Goal: Task Accomplishment & Management: Complete application form

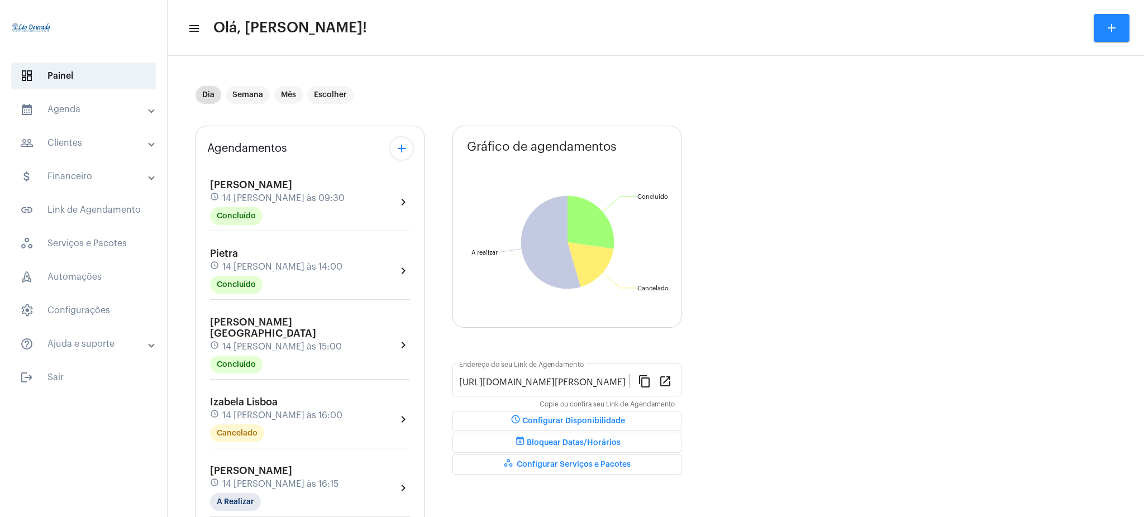
click at [130, 114] on mat-panel-title "calendar_month_outlined Agenda" at bounding box center [84, 109] width 129 height 13
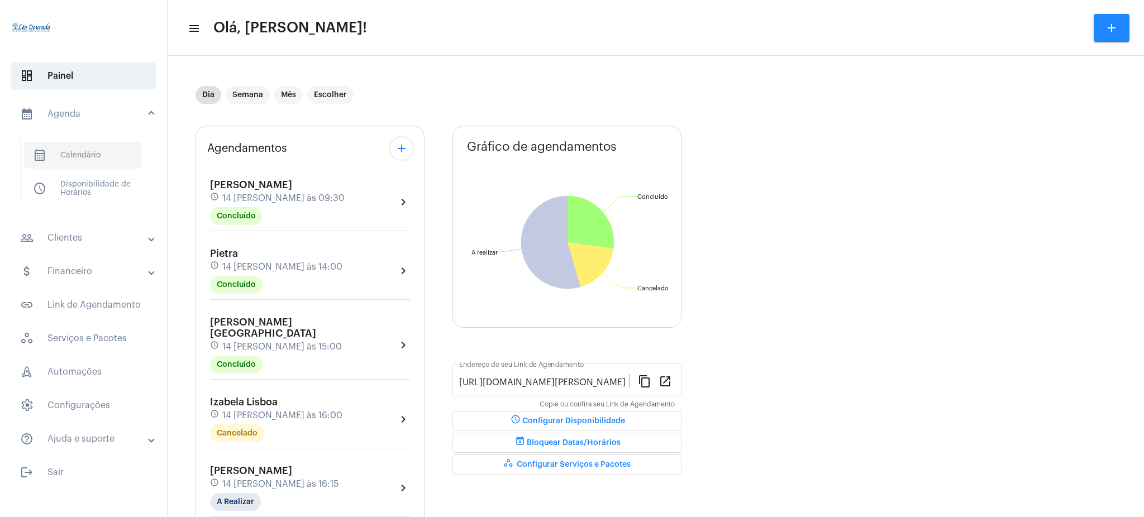
click at [118, 151] on span "calendar_month_outlined Calendário" at bounding box center [83, 155] width 118 height 27
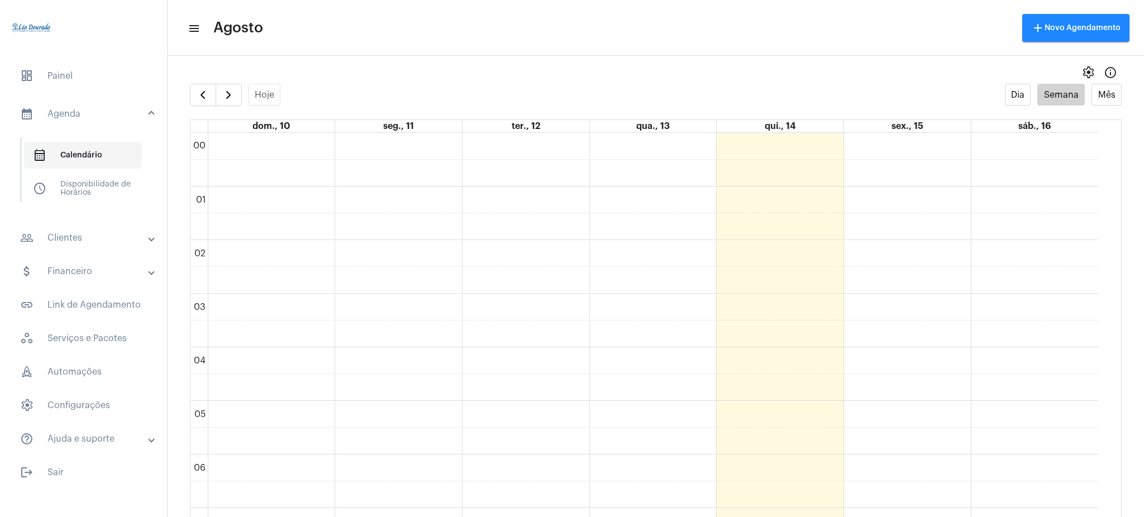
scroll to position [323, 0]
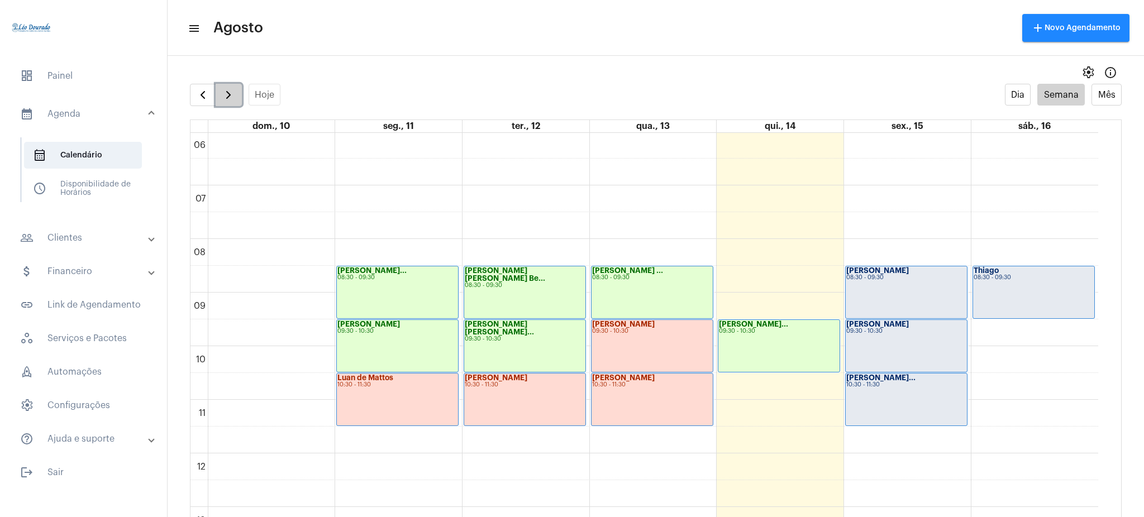
click at [235, 96] on span "button" at bounding box center [228, 94] width 13 height 13
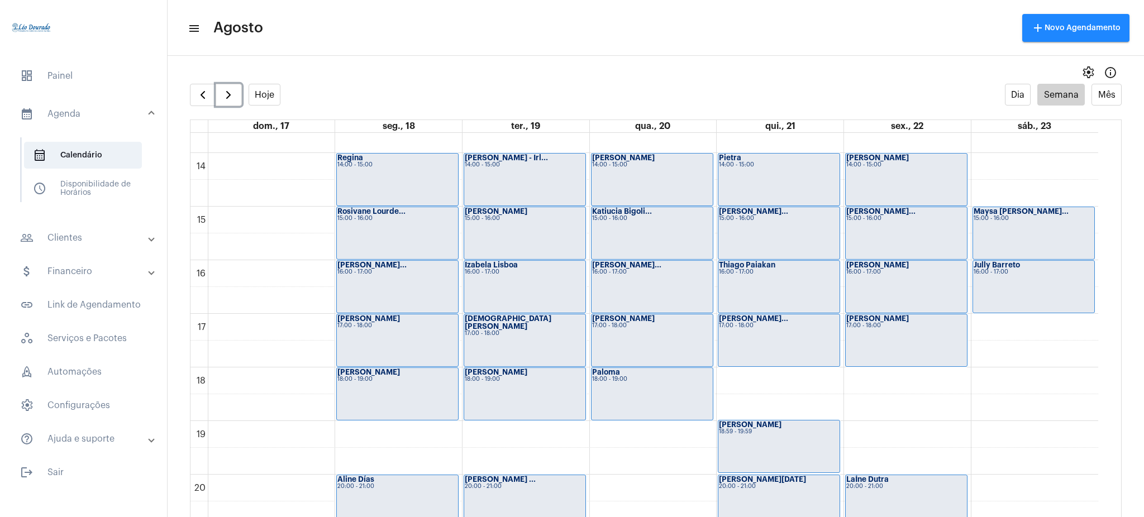
scroll to position [747, 0]
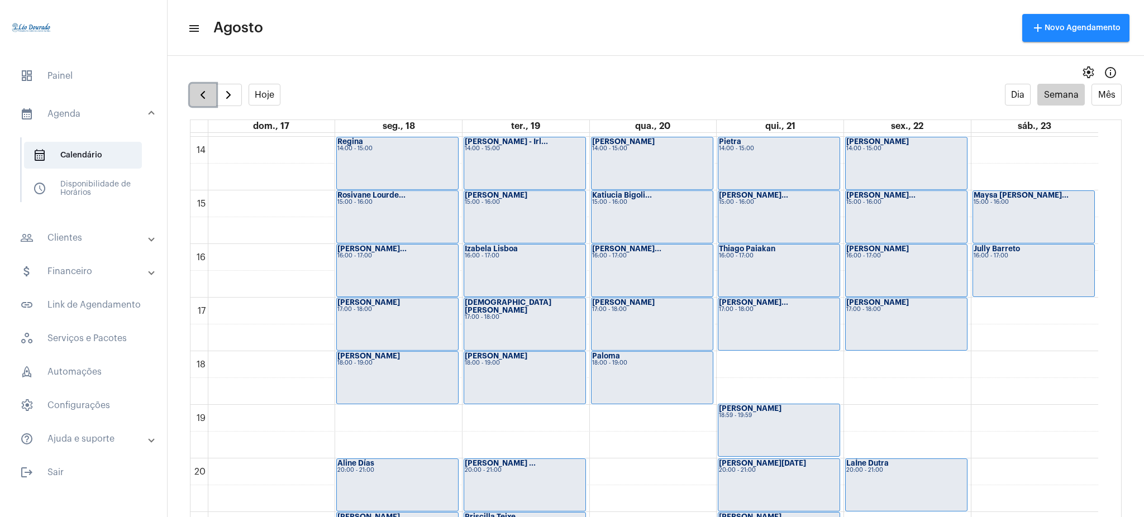
click at [200, 98] on span "button" at bounding box center [202, 94] width 13 height 13
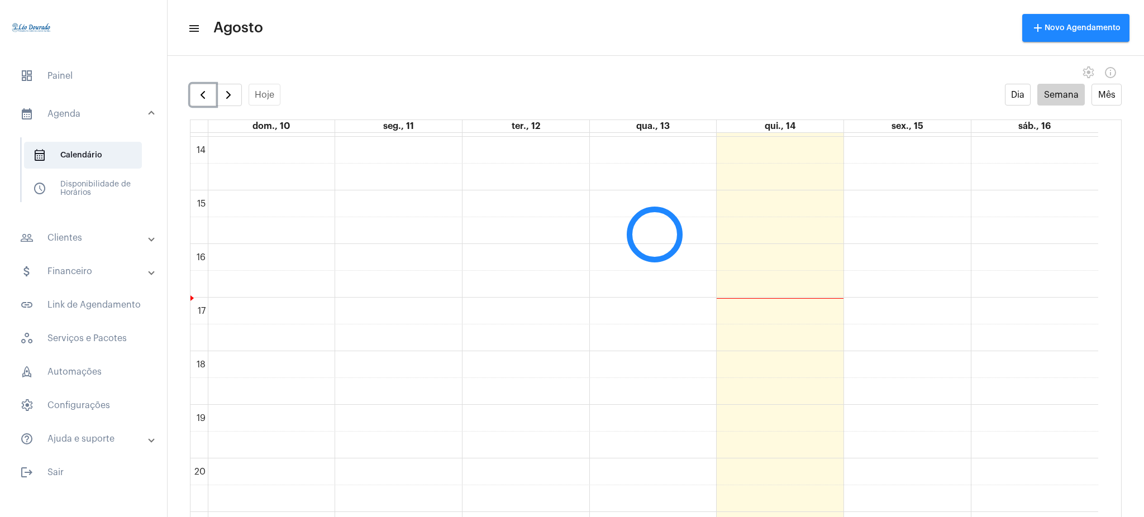
scroll to position [323, 0]
click at [93, 236] on mat-panel-title "people_outline Clientes" at bounding box center [84, 237] width 129 height 13
click at [111, 192] on span "people_outline Meus Clientes" at bounding box center [83, 191] width 118 height 27
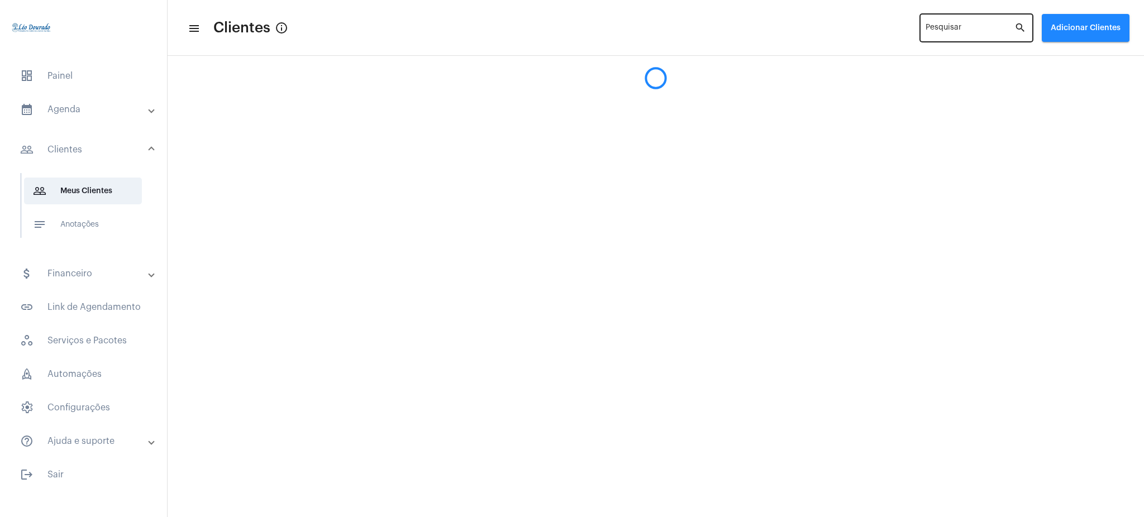
click at [968, 24] on div "Pesquisar" at bounding box center [969, 27] width 89 height 31
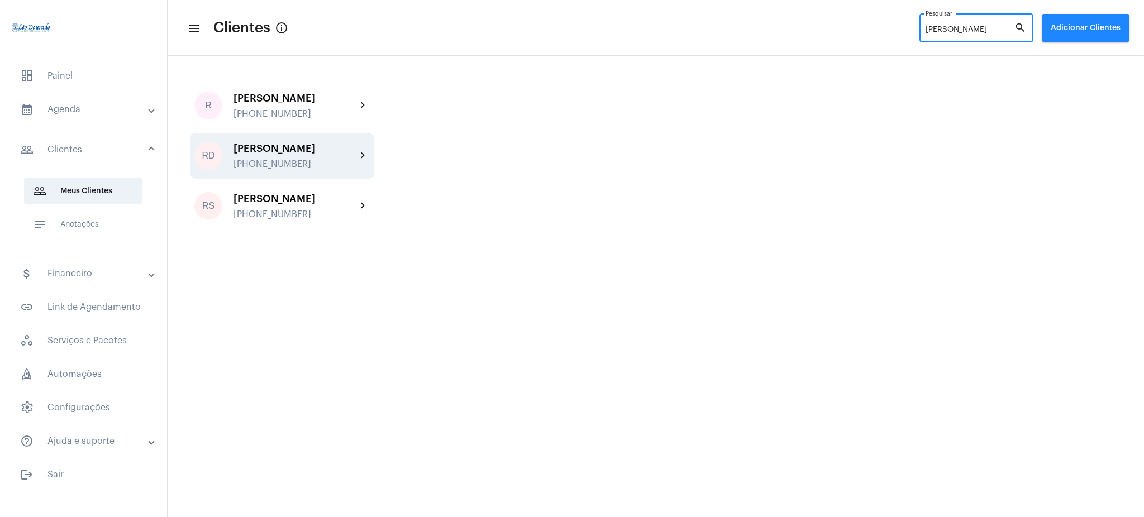
type input "[PERSON_NAME]"
click at [325, 145] on div "[PERSON_NAME]" at bounding box center [294, 148] width 123 height 11
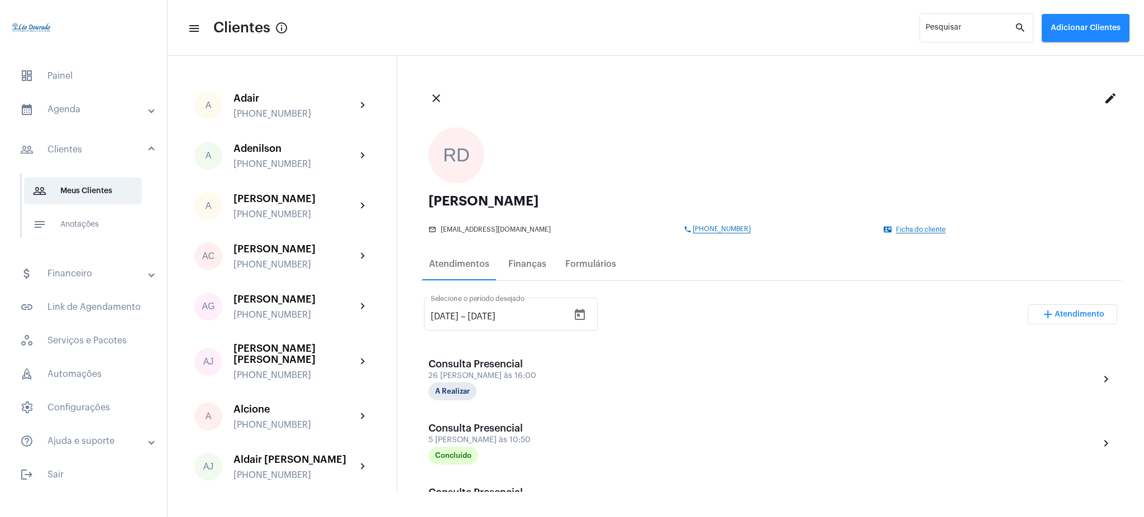
click at [109, 121] on mat-expansion-panel-header "calendar_month_outlined Agenda" at bounding box center [87, 109] width 160 height 27
click at [120, 153] on span "calendar_month_outlined Calendário" at bounding box center [83, 155] width 118 height 27
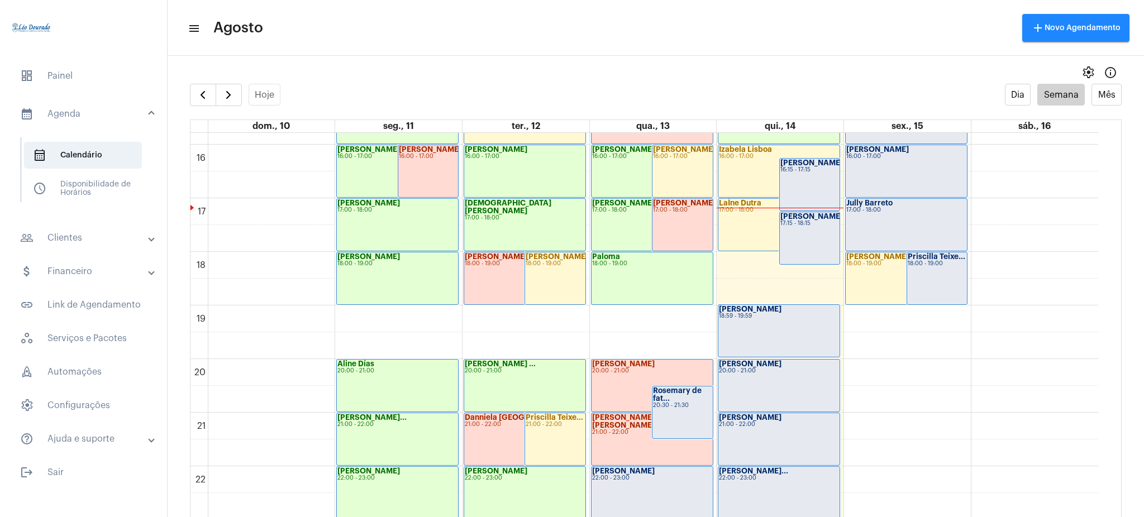
scroll to position [880, 0]
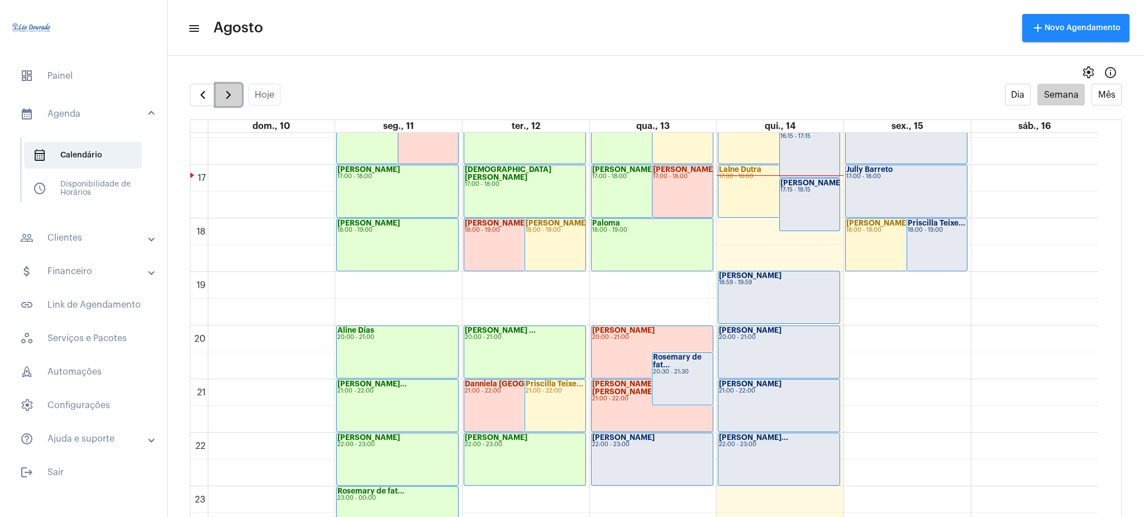
click at [229, 95] on span "button" at bounding box center [228, 94] width 13 height 13
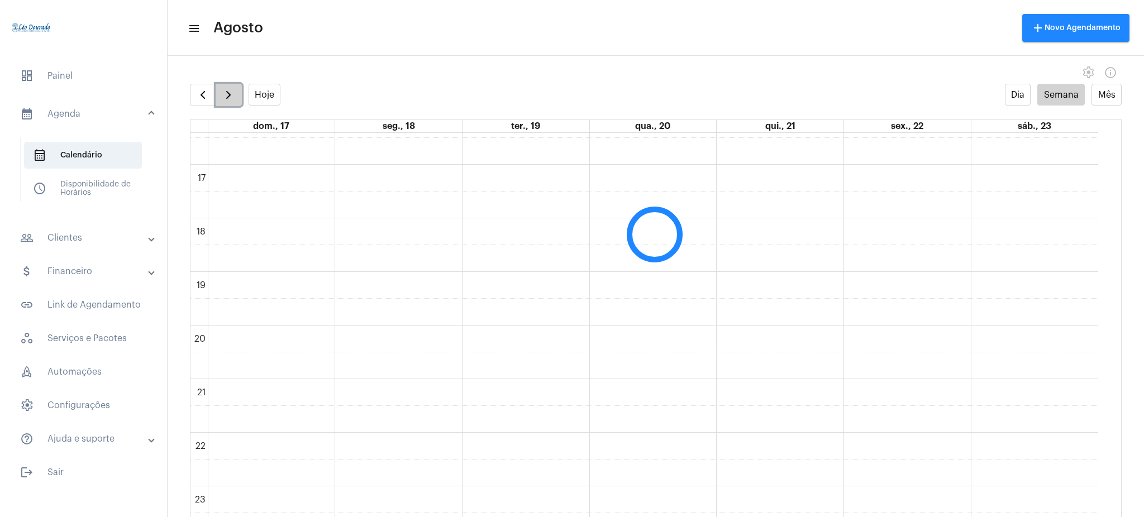
scroll to position [323, 0]
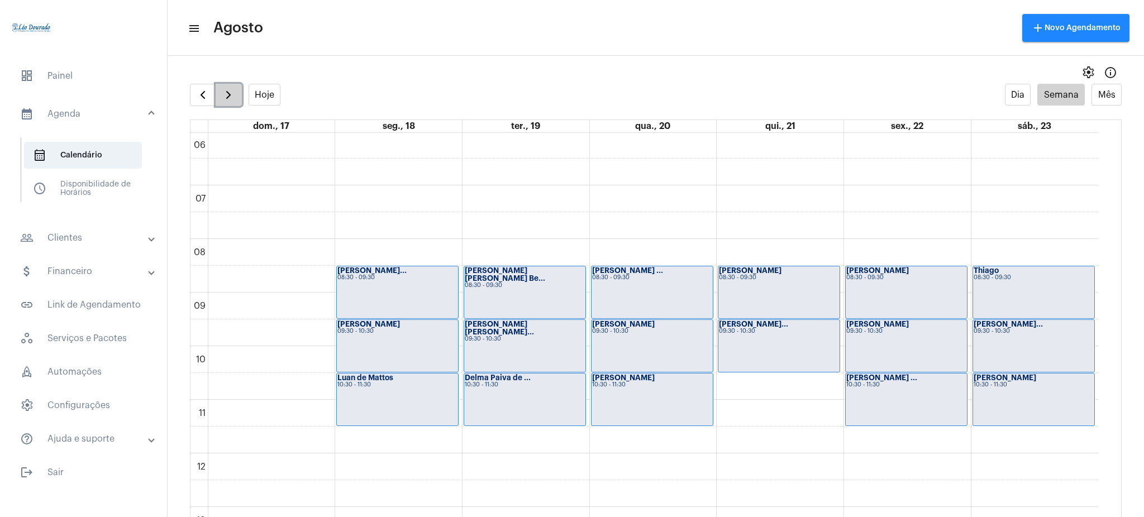
click at [216, 93] on button "button" at bounding box center [229, 95] width 26 height 22
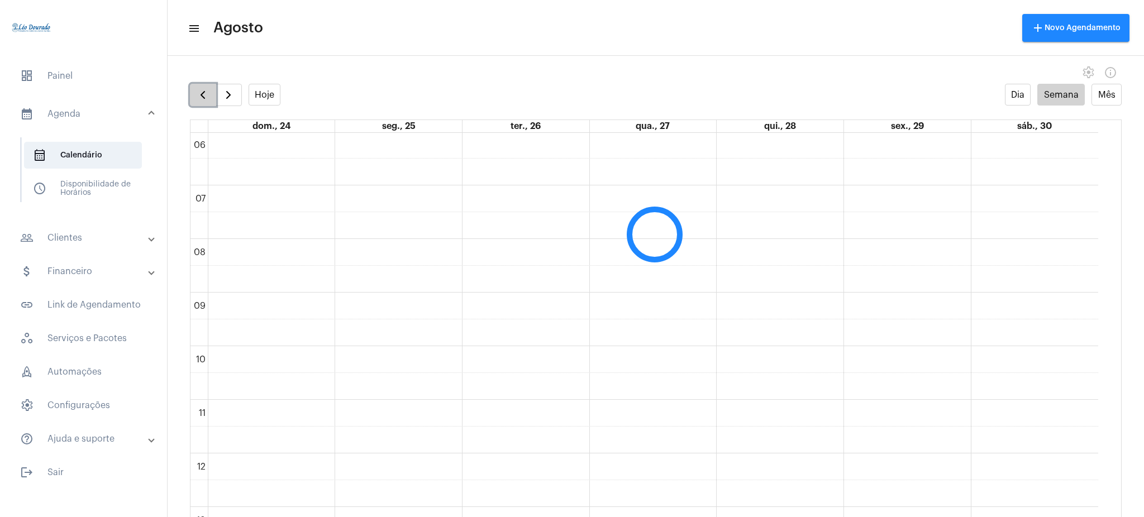
click at [201, 101] on span "button" at bounding box center [202, 94] width 13 height 13
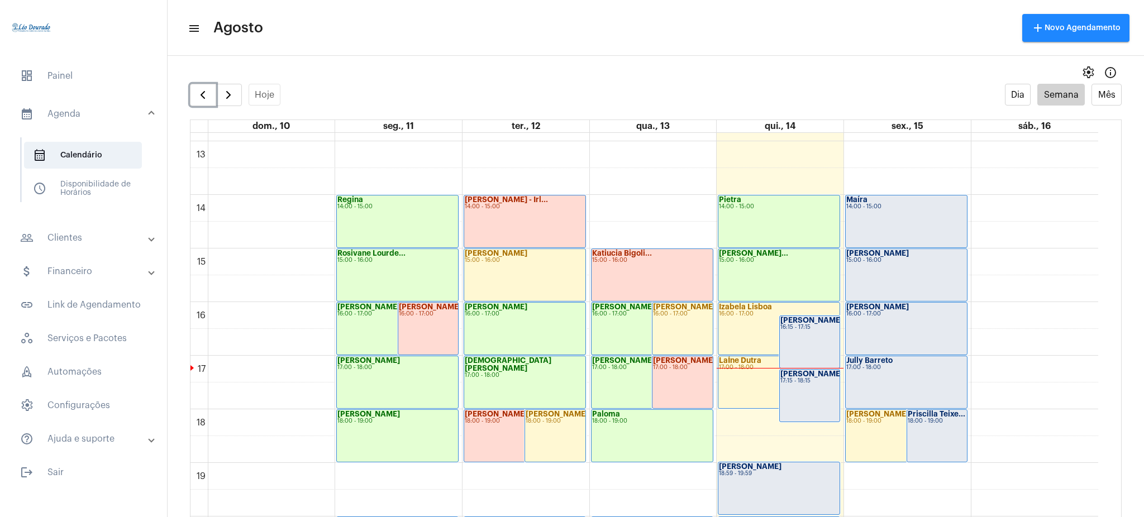
scroll to position [684, 0]
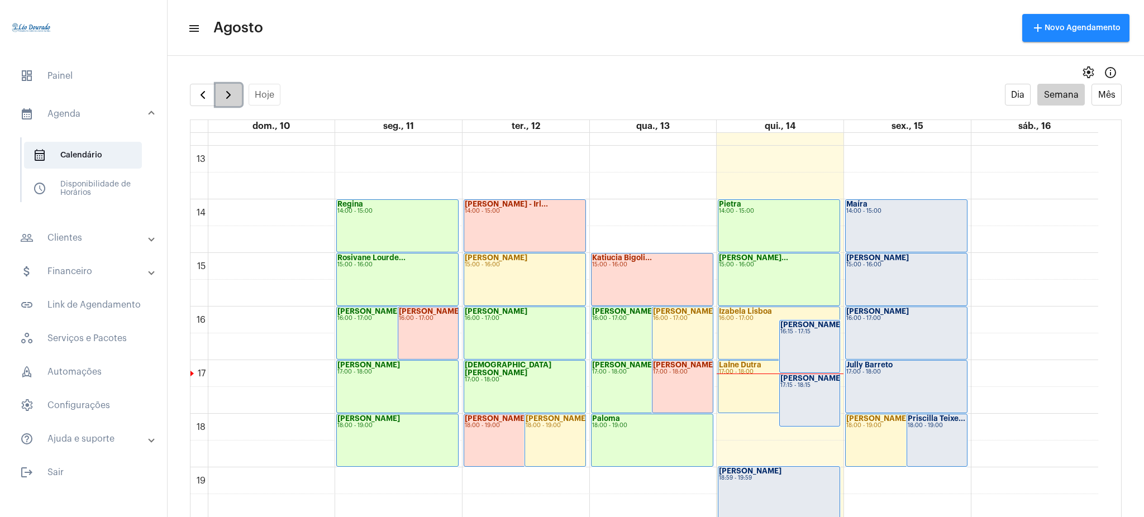
click at [226, 88] on span "button" at bounding box center [228, 94] width 13 height 13
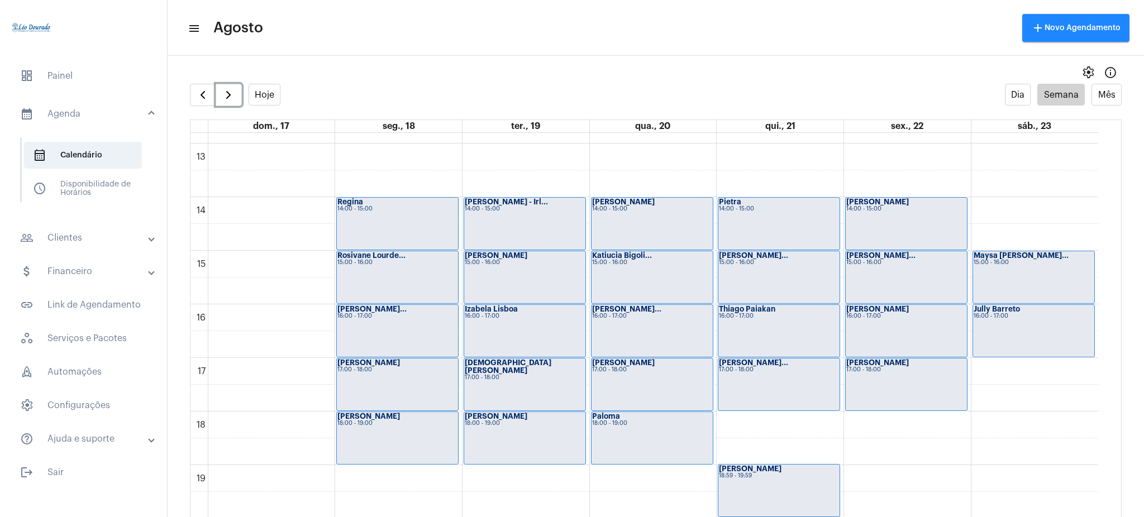
scroll to position [694, 0]
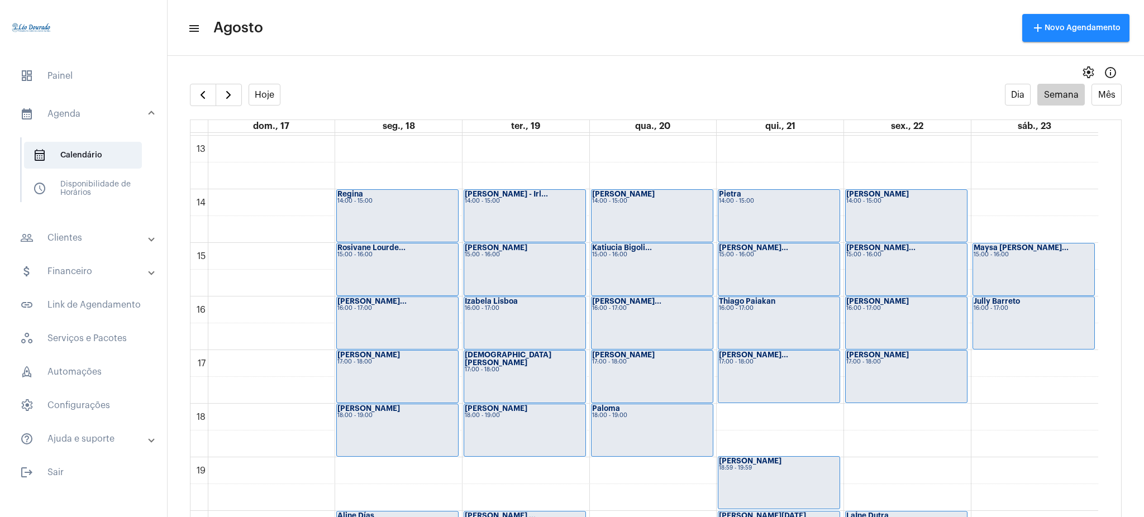
click at [64, 235] on mat-panel-title "people_outline Clientes" at bounding box center [84, 237] width 129 height 13
click at [73, 190] on span "people_outline Meus Clientes" at bounding box center [83, 191] width 118 height 27
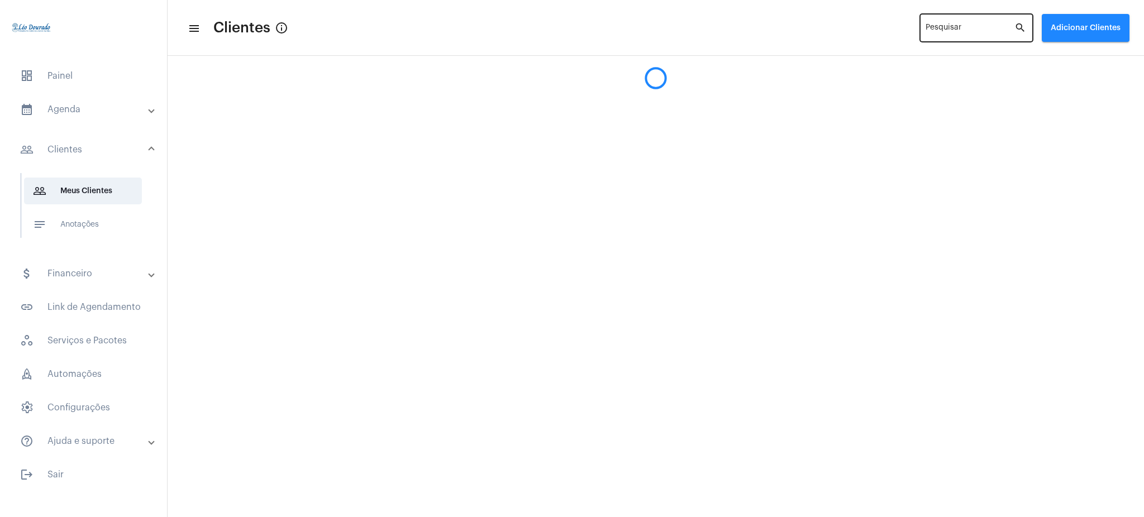
click at [967, 32] on input "Pesquisar" at bounding box center [969, 30] width 89 height 9
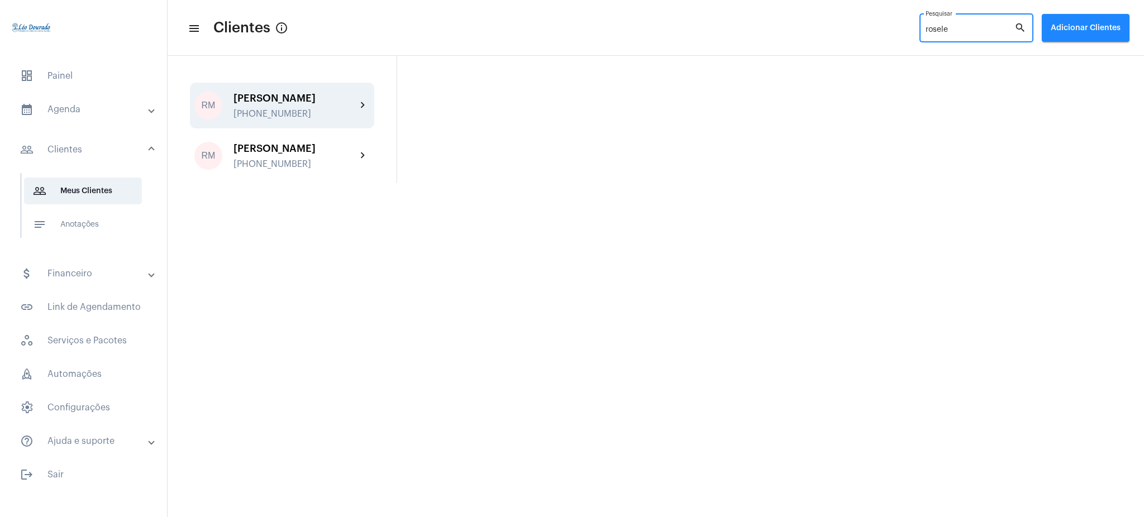
type input "rosele"
click at [317, 119] on div "[PHONE_NUMBER]" at bounding box center [294, 114] width 123 height 10
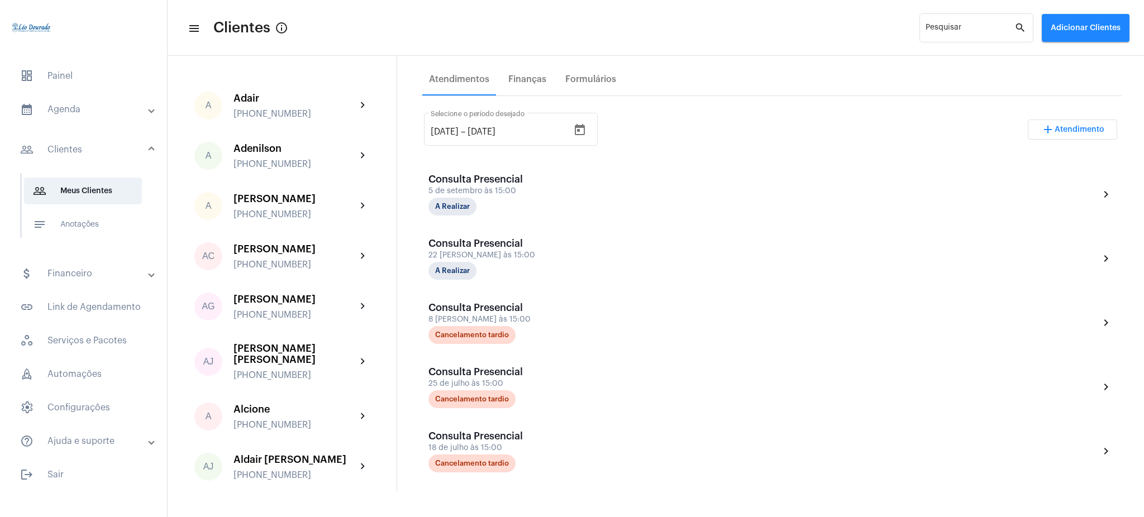
scroll to position [185, 0]
click at [961, 27] on input "Pesquisar" at bounding box center [969, 30] width 89 height 9
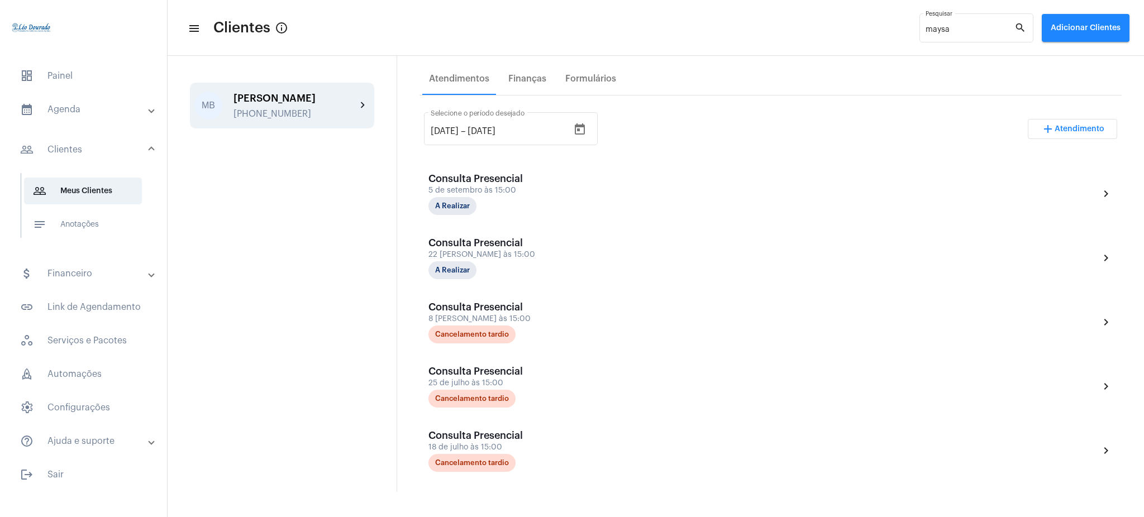
click at [370, 113] on div "MB [PERSON_NAME] [PHONE_NUMBER] chevron_right" at bounding box center [282, 106] width 184 height 46
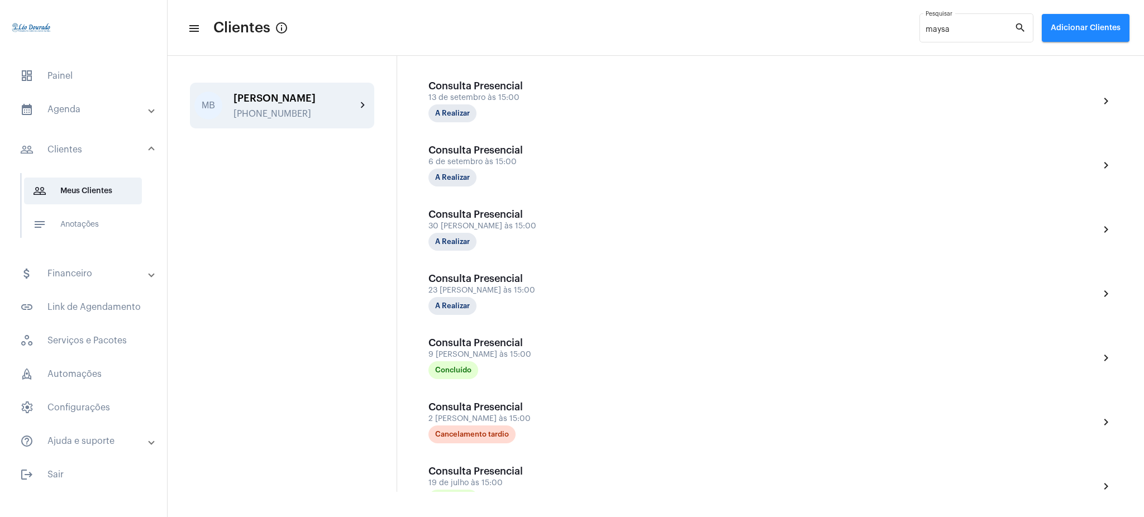
scroll to position [269, 0]
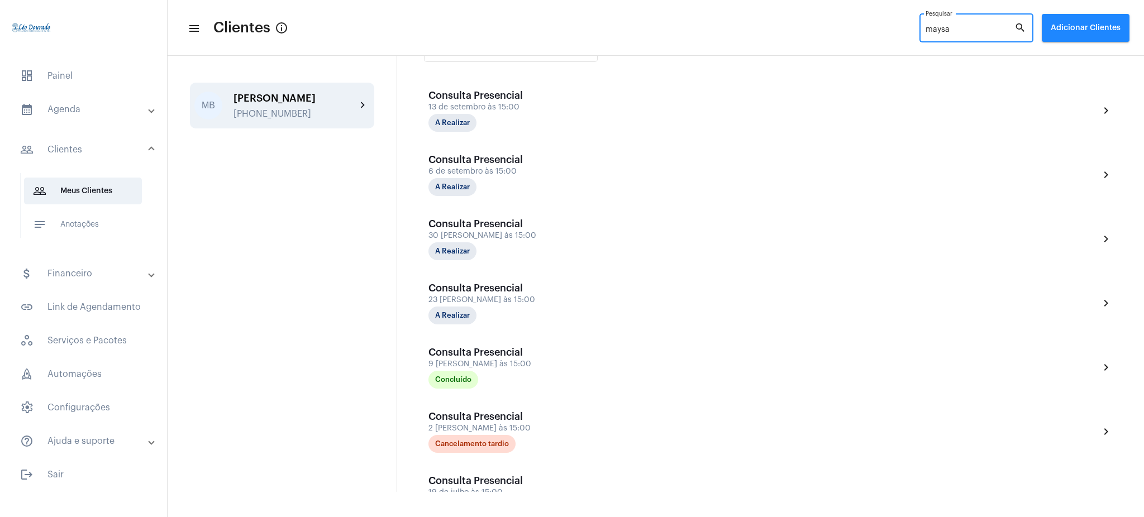
click at [963, 30] on input "maysa" at bounding box center [969, 30] width 89 height 9
type input "m"
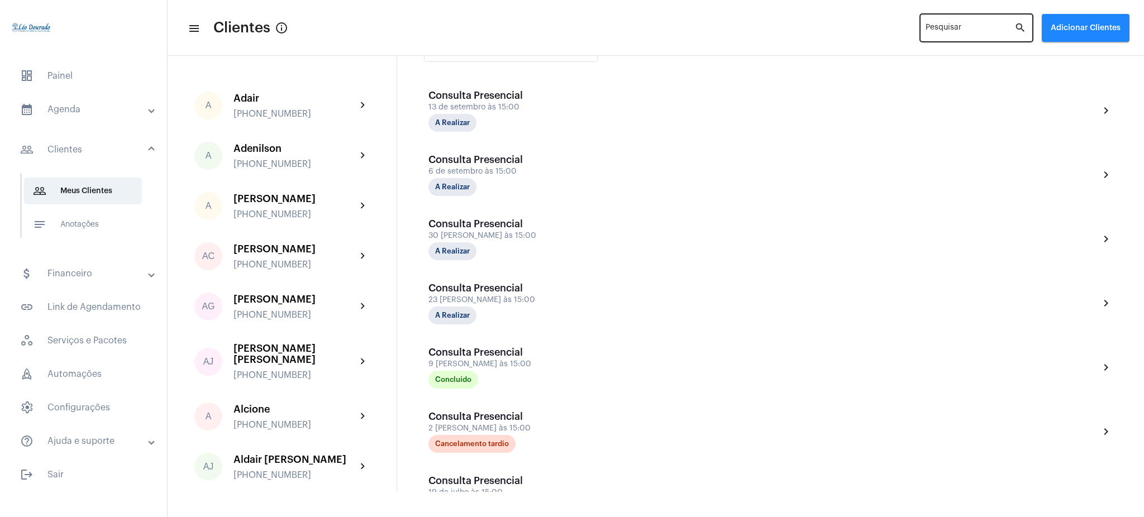
click at [935, 24] on div "Pesquisar" at bounding box center [969, 27] width 89 height 31
click at [940, 30] on input "Pesquisar" at bounding box center [969, 30] width 89 height 9
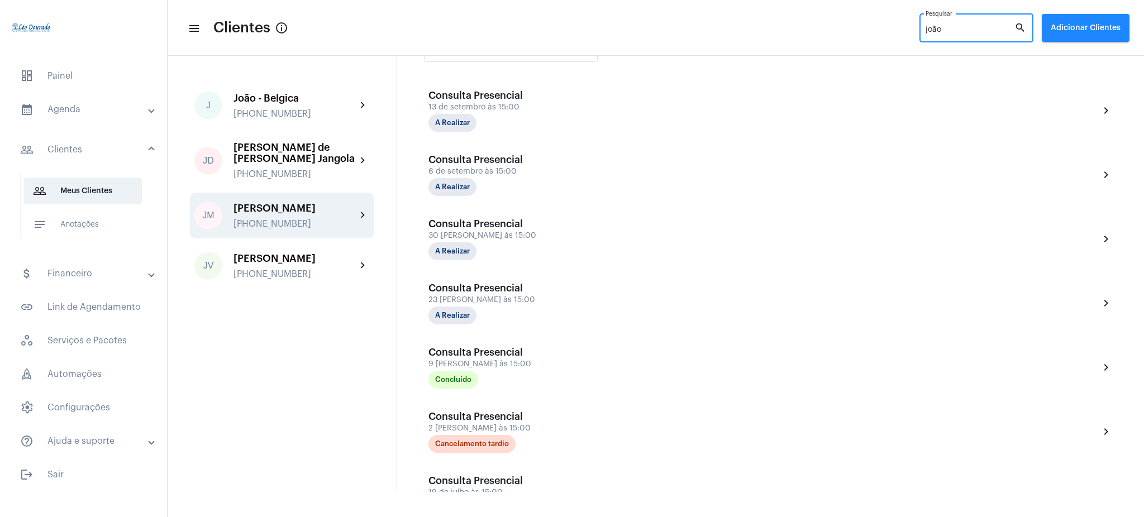
type input "joão"
click at [335, 219] on div "[PHONE_NUMBER]" at bounding box center [294, 224] width 123 height 10
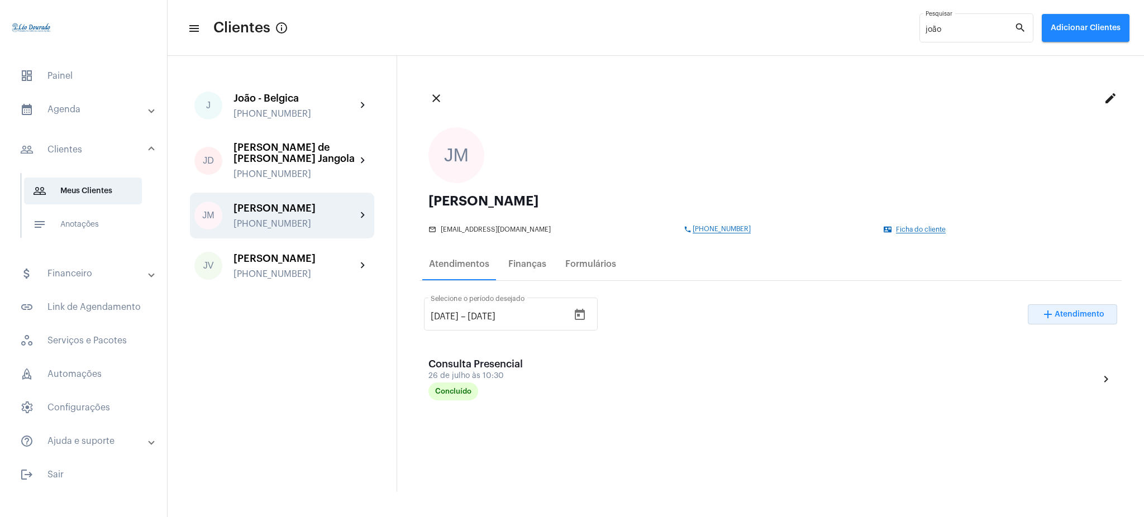
click at [1041, 306] on button "add Atendimento" at bounding box center [1072, 314] width 89 height 20
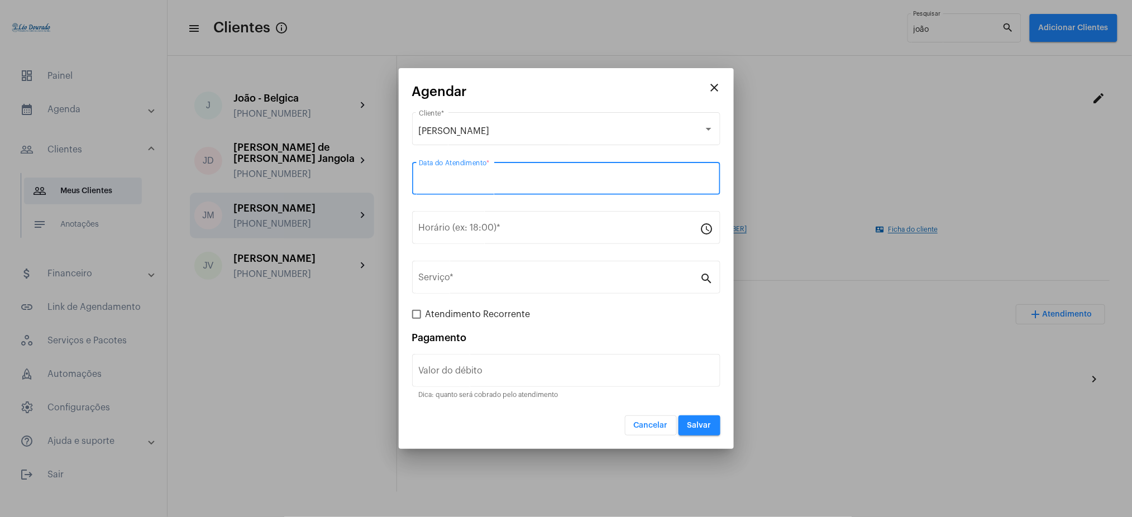
click at [457, 178] on input "Data do Atendimento *" at bounding box center [566, 181] width 295 height 10
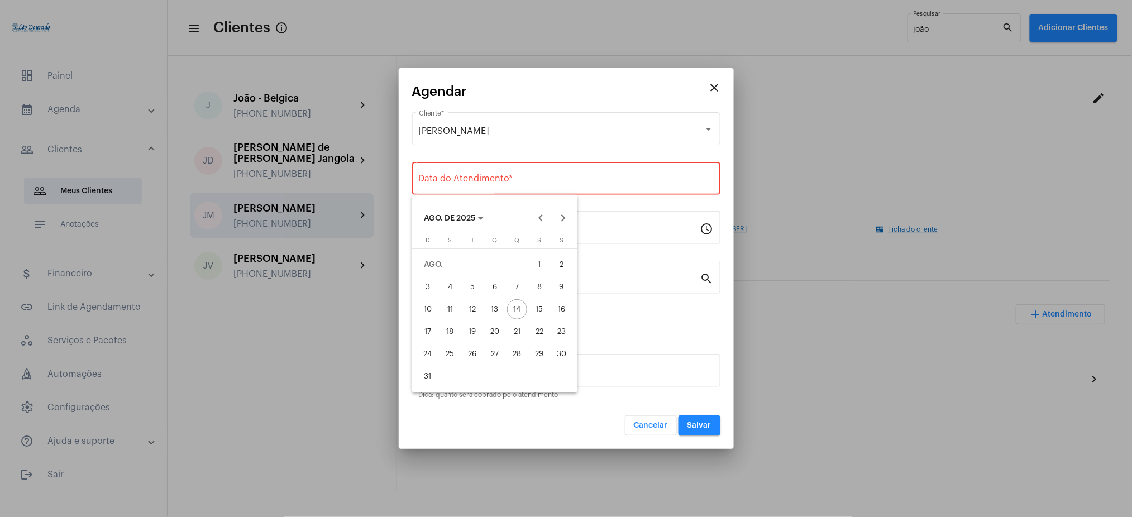
click at [543, 329] on div "22" at bounding box center [539, 332] width 20 height 20
type input "[DATE]"
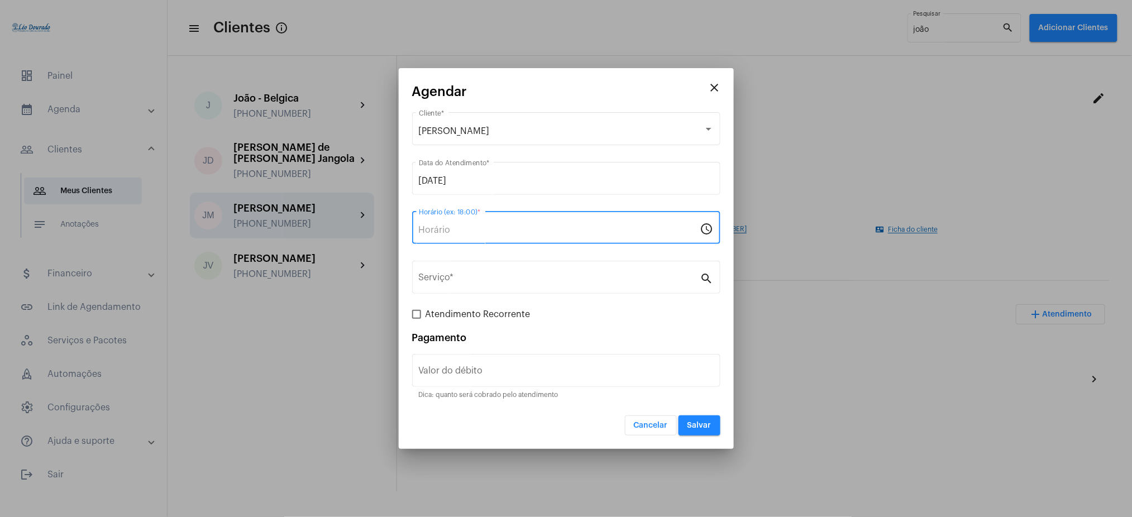
click at [441, 233] on input "Horário (ex: 18:00) *" at bounding box center [559, 230] width 281 height 10
type input "18:00"
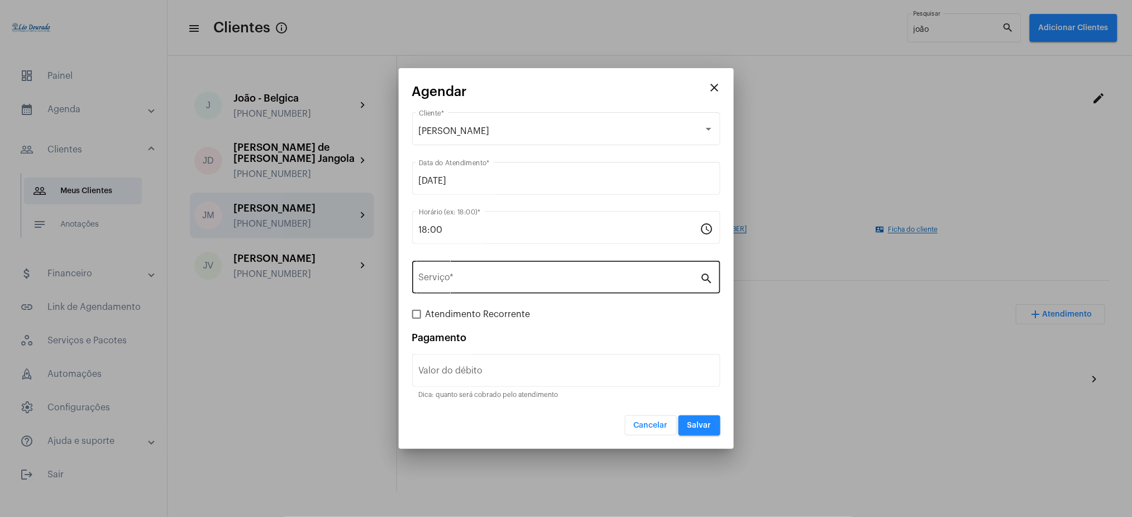
click at [459, 264] on div "Serviço *" at bounding box center [559, 276] width 281 height 35
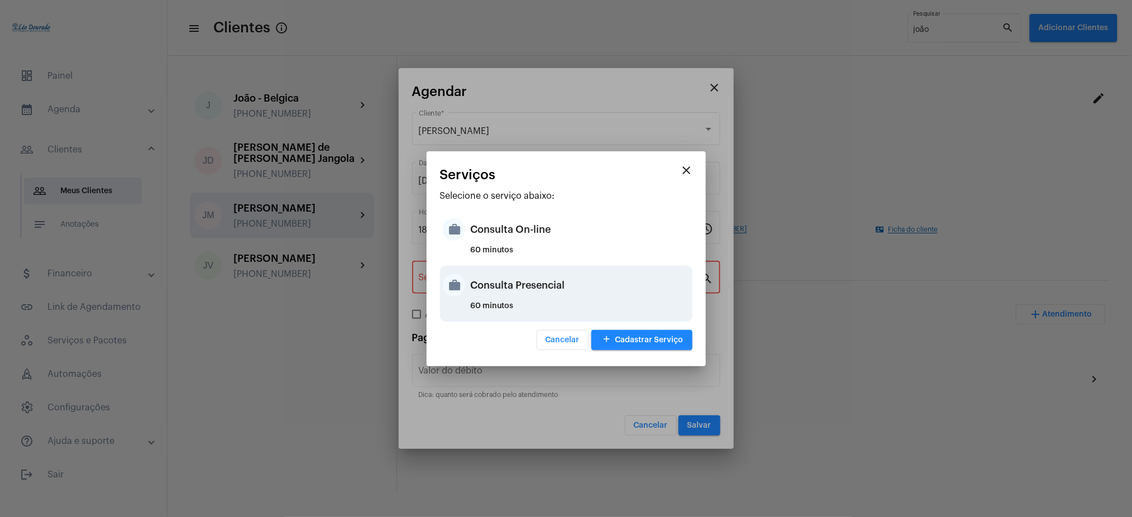
click at [513, 305] on div "60 minutos" at bounding box center [580, 310] width 219 height 17
type input "Consulta Presencial"
type input "R$ 150"
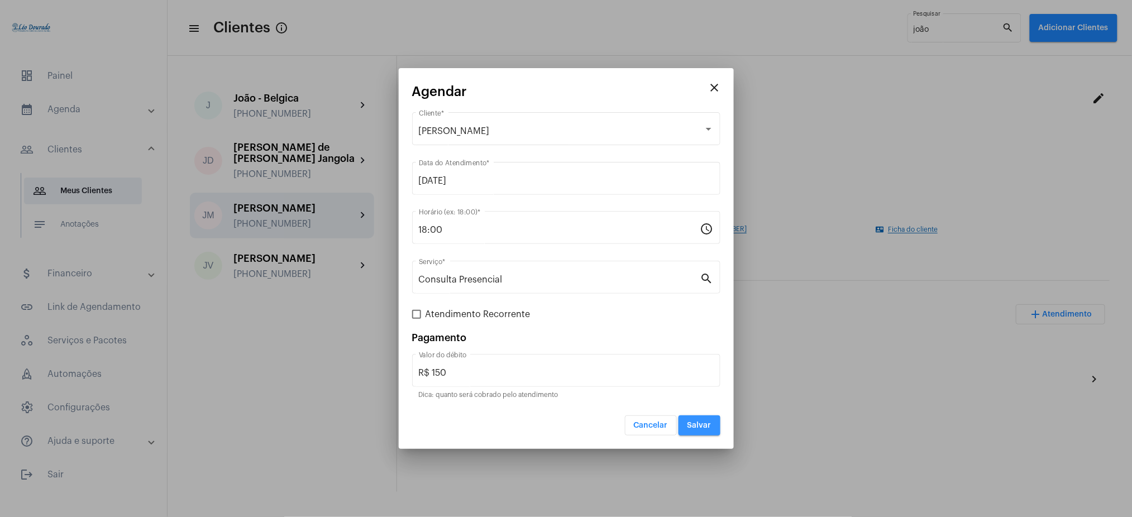
click at [695, 427] on span "Salvar" at bounding box center [699, 426] width 24 height 8
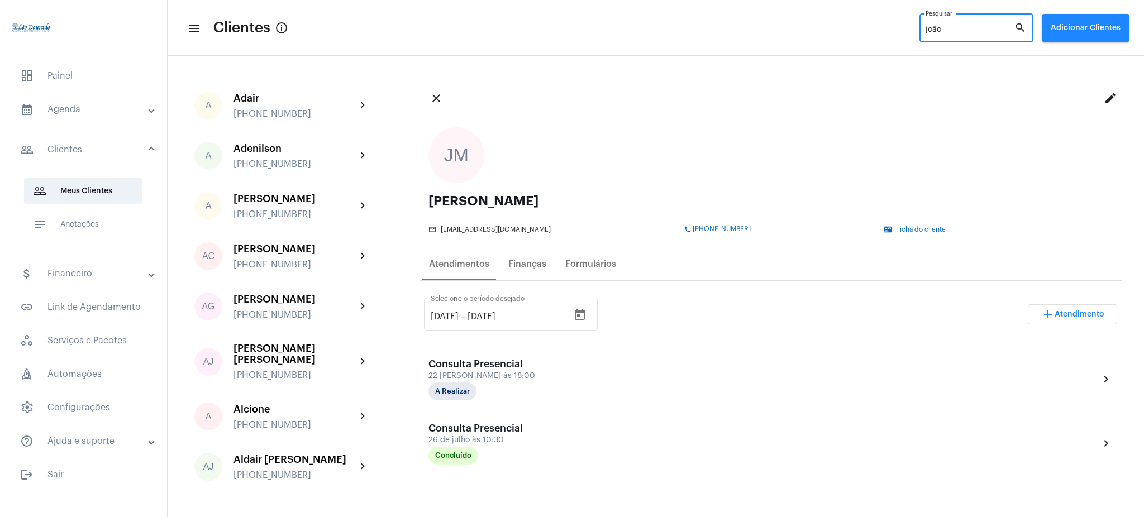
click at [956, 28] on input "joão" at bounding box center [969, 30] width 89 height 9
type input "j"
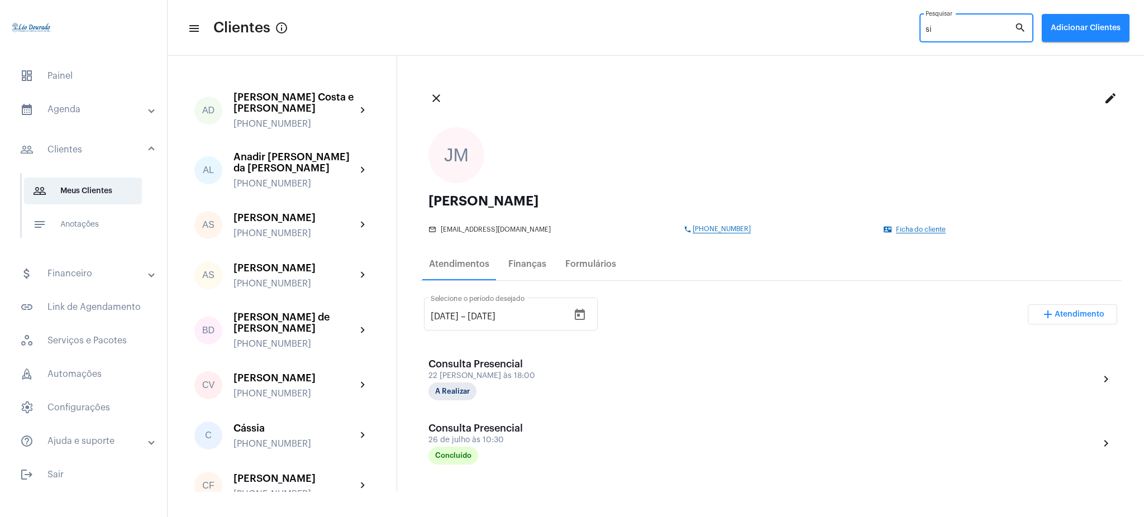
type input "s"
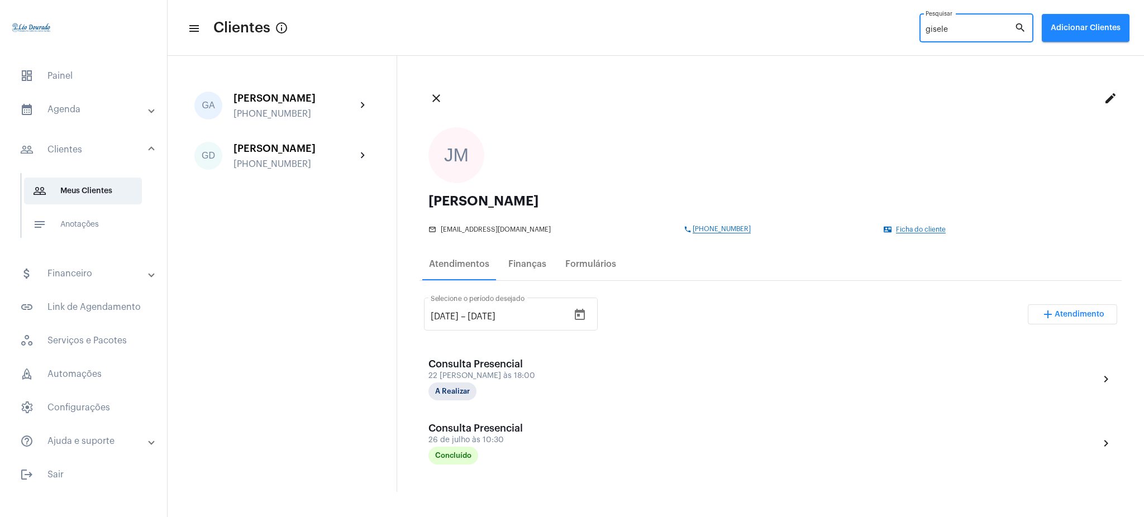
type input "gisele"
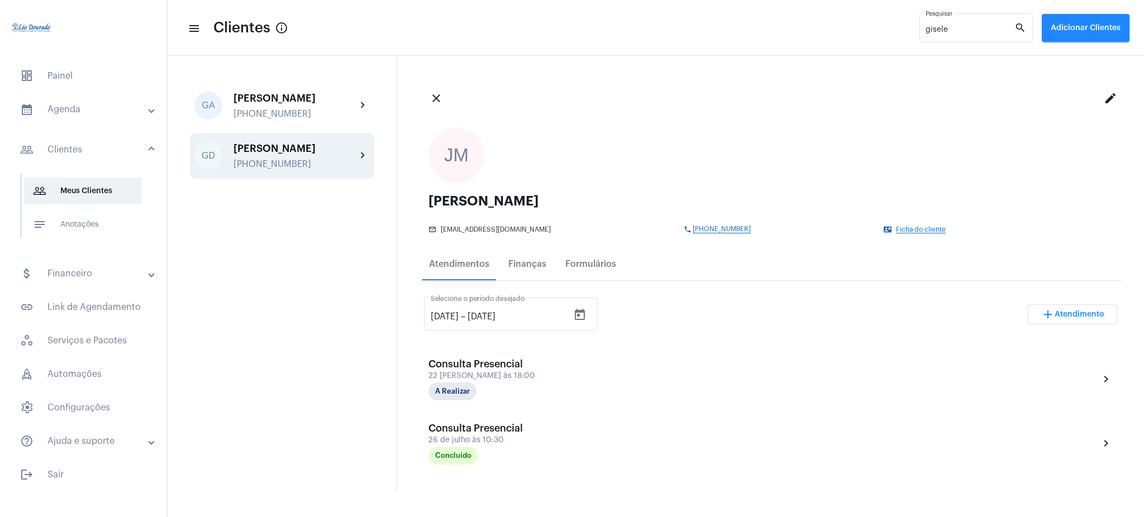
click at [323, 170] on div "GD [PERSON_NAME] [PHONE_NUMBER] chevron_right" at bounding box center [282, 156] width 184 height 46
click at [586, 319] on icon "Open calendar" at bounding box center [579, 314] width 13 height 13
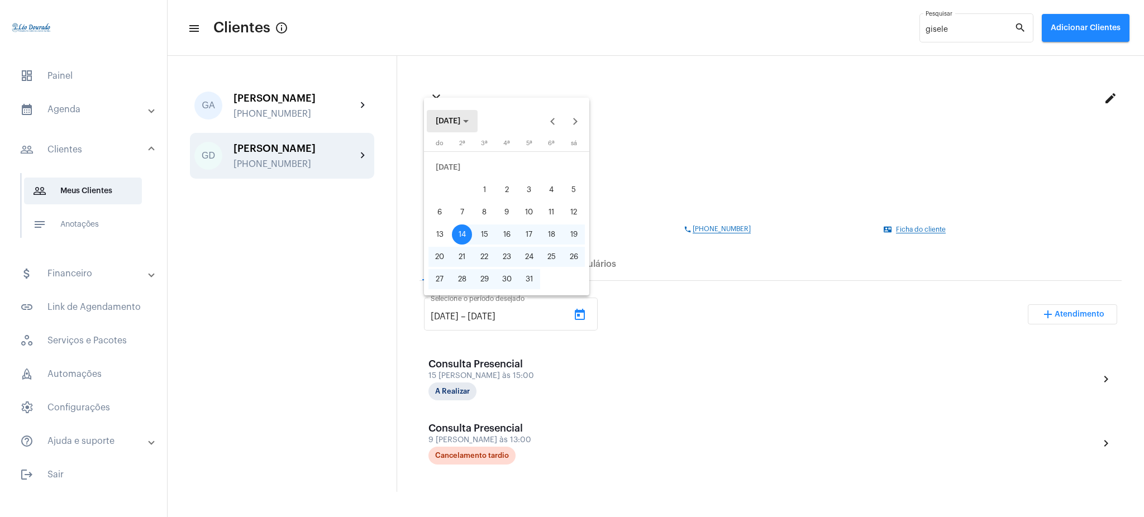
click at [454, 121] on span "[DATE]" at bounding box center [448, 121] width 25 height 8
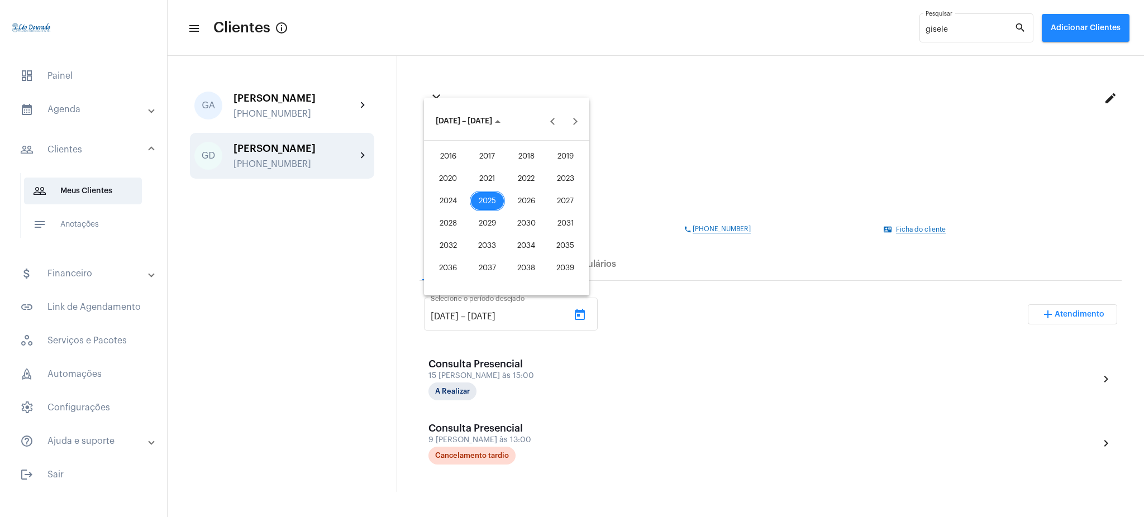
click at [498, 176] on div "2021" at bounding box center [487, 179] width 35 height 20
click at [448, 180] on div "JAN" at bounding box center [448, 179] width 35 height 20
click at [550, 165] on div "1" at bounding box center [551, 167] width 20 height 20
type input "[DATE]"
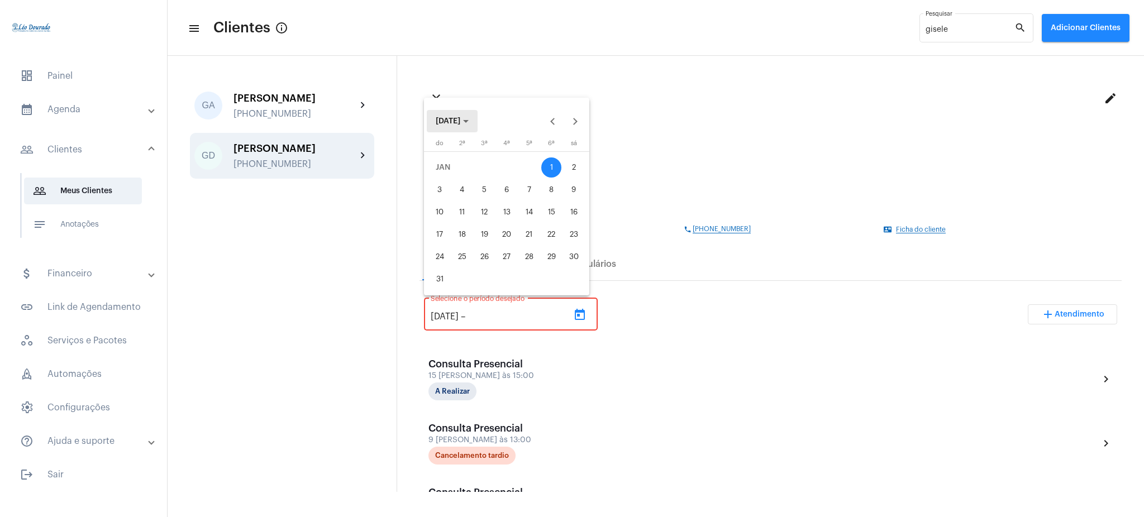
click at [471, 128] on button "[DATE]" at bounding box center [452, 121] width 51 height 22
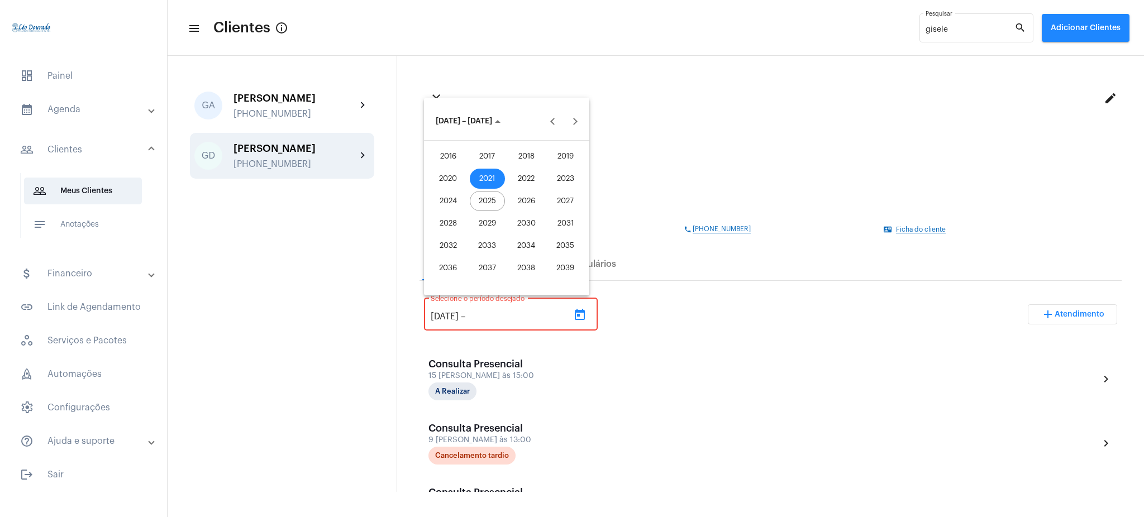
click at [490, 200] on div "2025" at bounding box center [487, 201] width 35 height 20
click at [577, 203] on div "AGO" at bounding box center [565, 201] width 35 height 20
click at [534, 211] on div "14" at bounding box center [529, 212] width 20 height 20
type input "[DATE]"
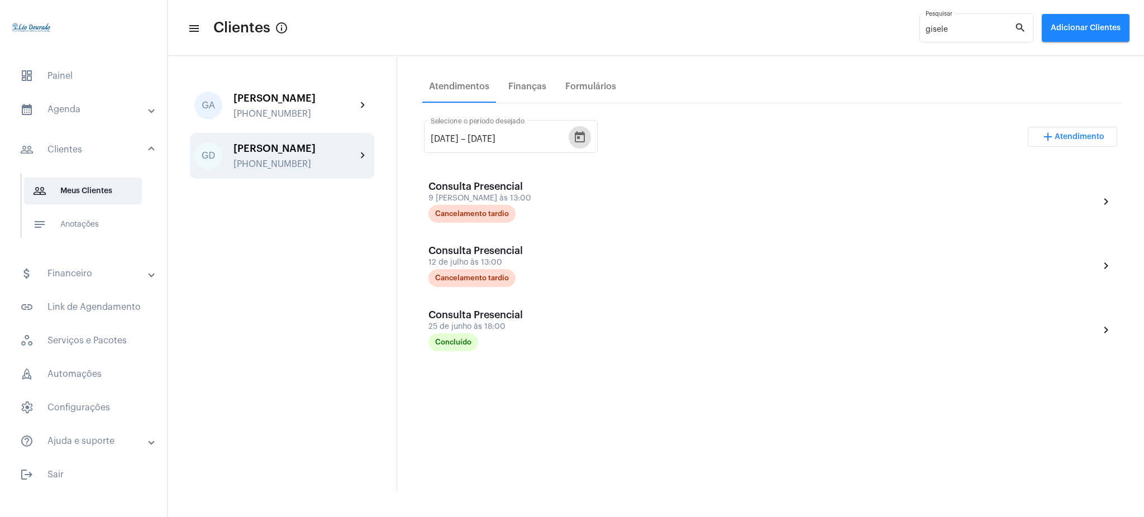
scroll to position [170, 0]
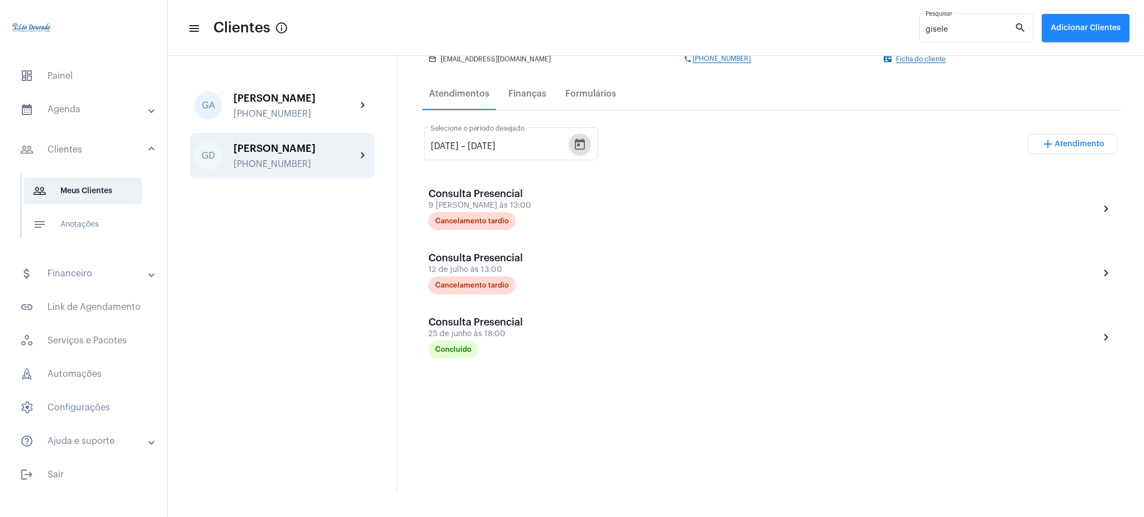
click at [83, 123] on mat-accordion "calendar_month_outlined Agenda calendar_month_outlined Calendário schedule Disp…" at bounding box center [83, 275] width 167 height 359
click at [87, 107] on mat-panel-title "calendar_month_outlined Agenda" at bounding box center [84, 109] width 129 height 13
click at [115, 155] on span "calendar_month_outlined Calendário" at bounding box center [83, 155] width 118 height 27
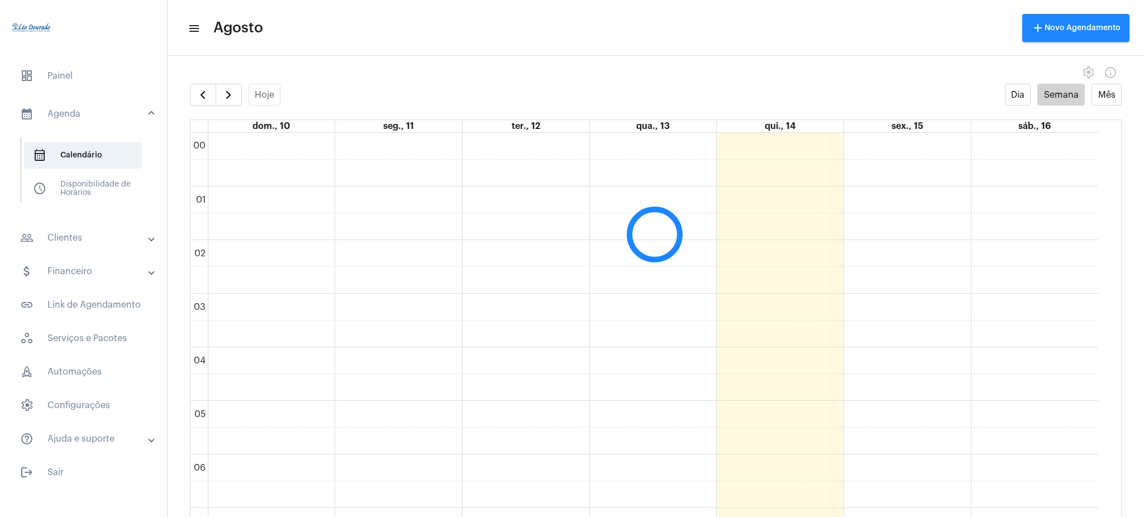
scroll to position [322, 0]
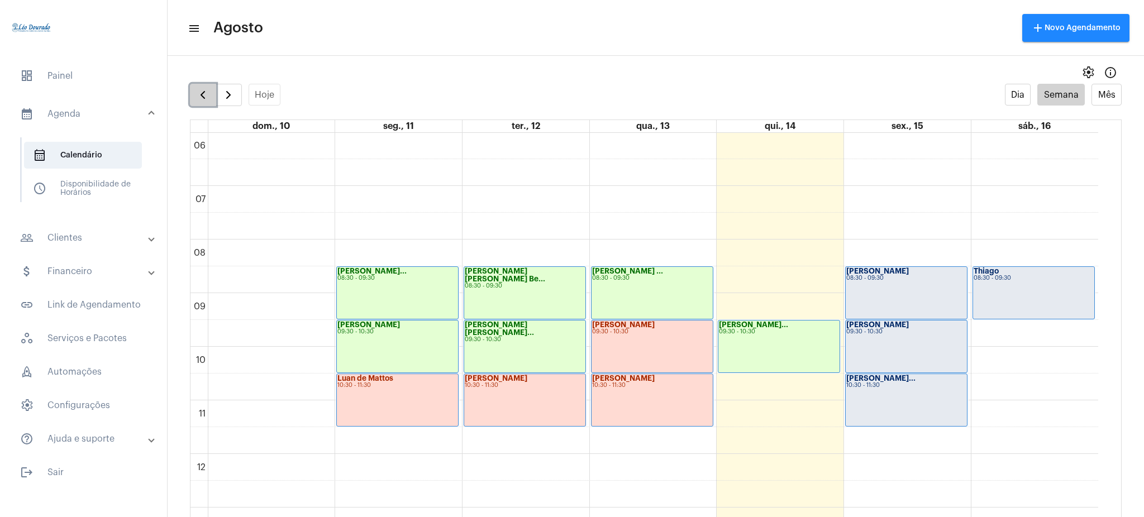
click at [198, 98] on span "button" at bounding box center [202, 94] width 13 height 13
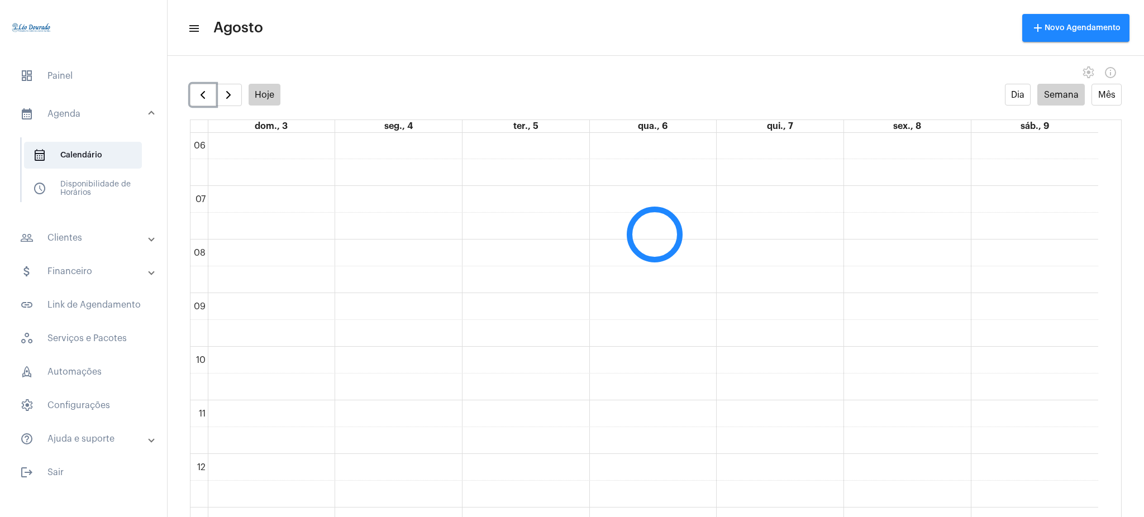
scroll to position [323, 0]
click at [215, 90] on button "button" at bounding box center [203, 95] width 26 height 22
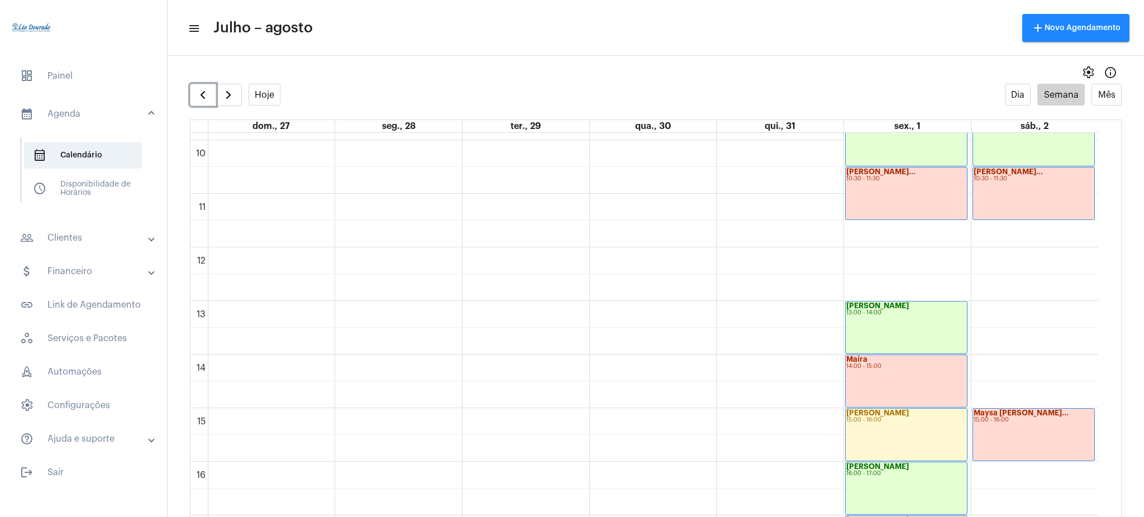
scroll to position [559, 0]
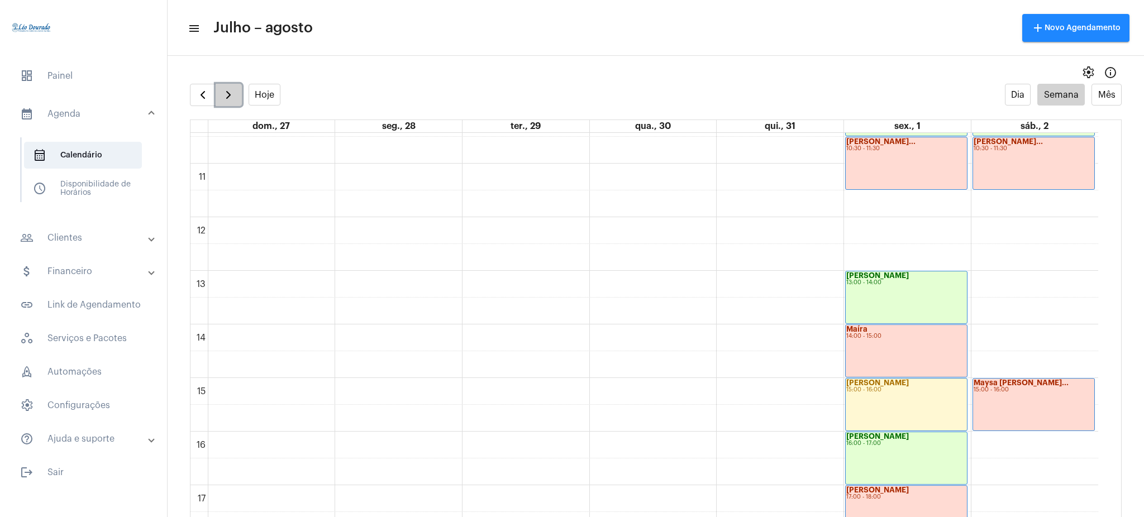
click at [227, 89] on span "button" at bounding box center [228, 94] width 13 height 13
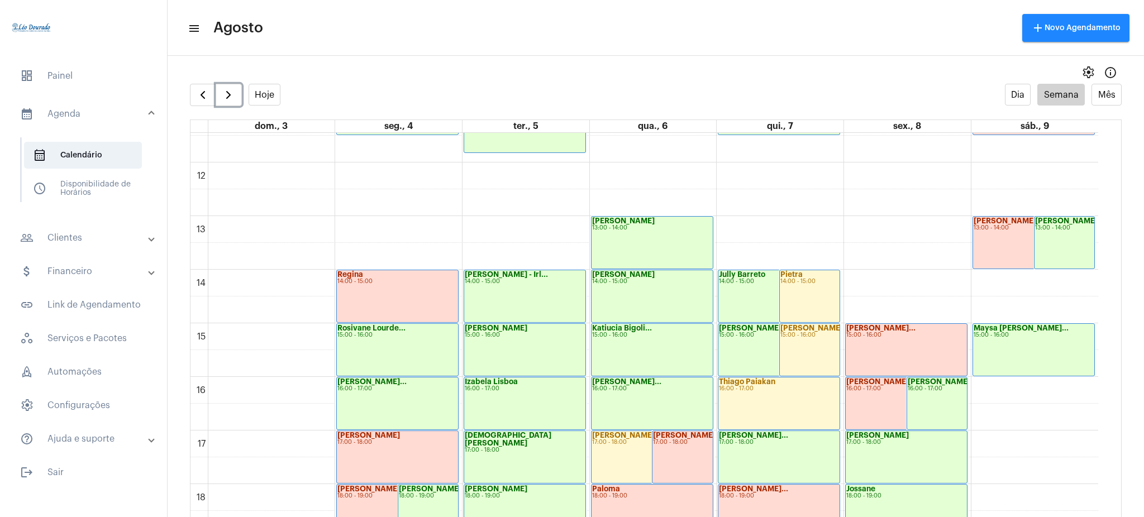
scroll to position [610, 0]
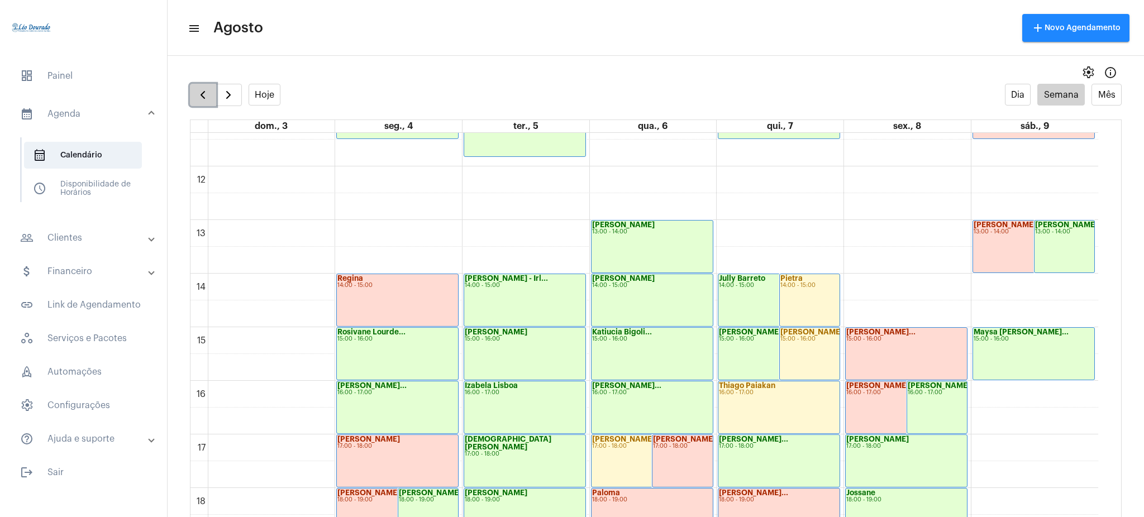
click at [213, 96] on button "button" at bounding box center [203, 95] width 26 height 22
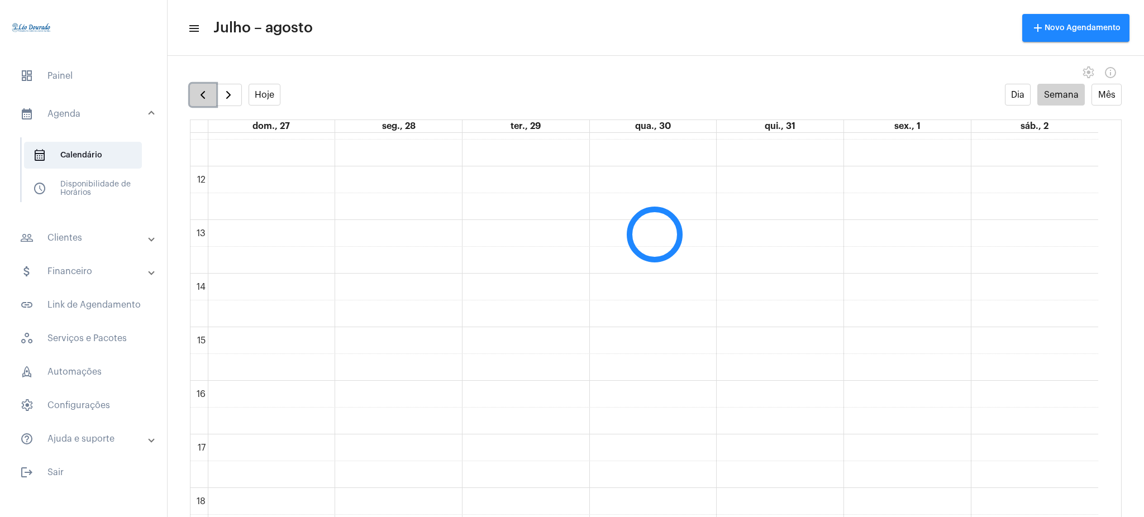
scroll to position [323, 0]
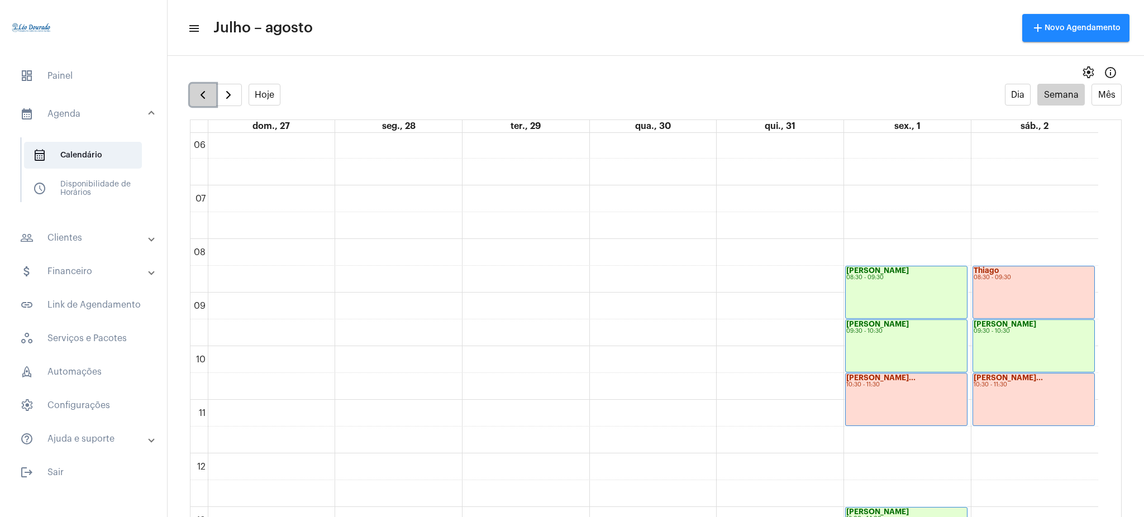
click at [213, 96] on button "button" at bounding box center [203, 95] width 26 height 22
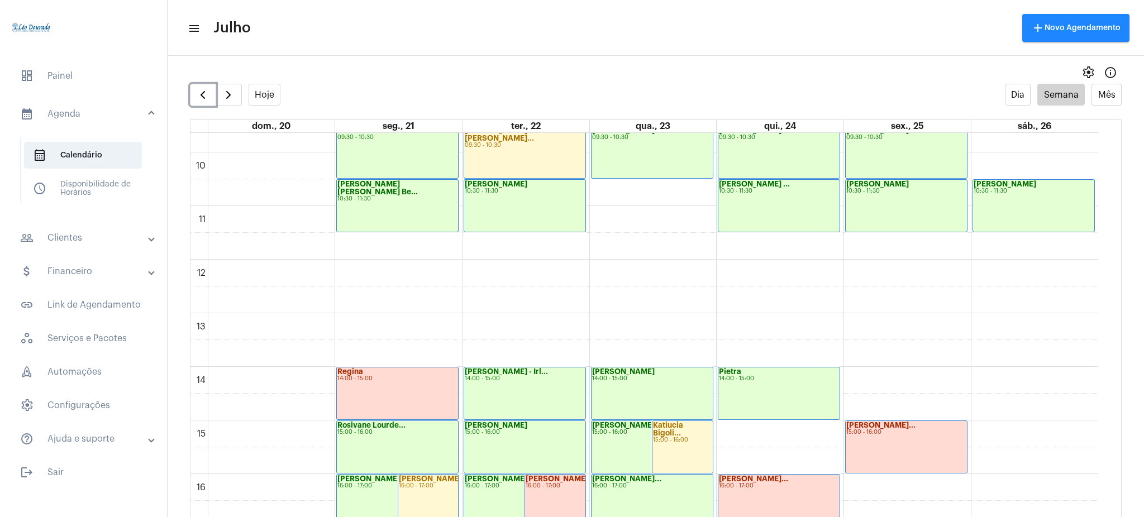
scroll to position [513, 0]
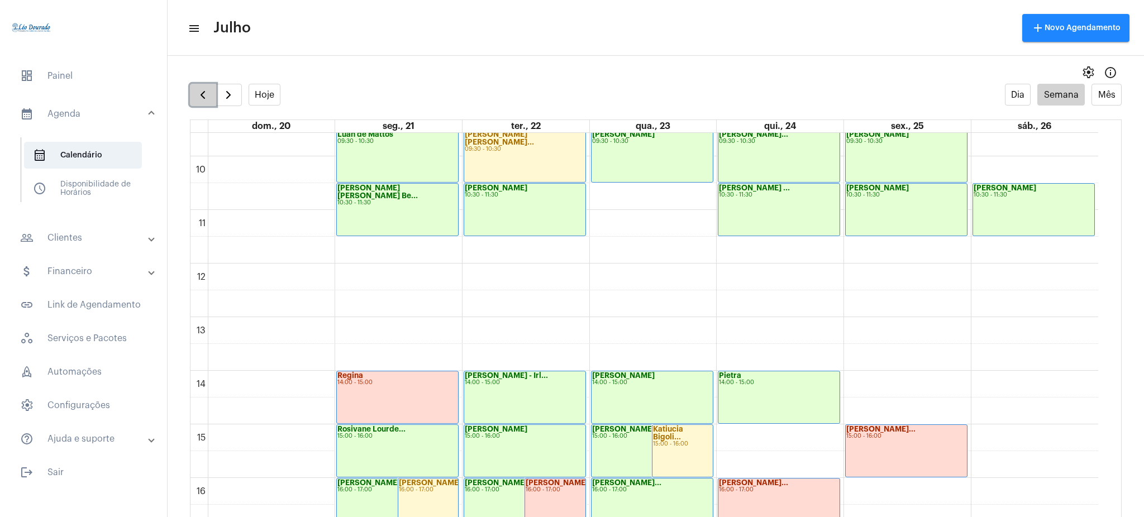
click at [207, 93] on span "button" at bounding box center [202, 94] width 13 height 13
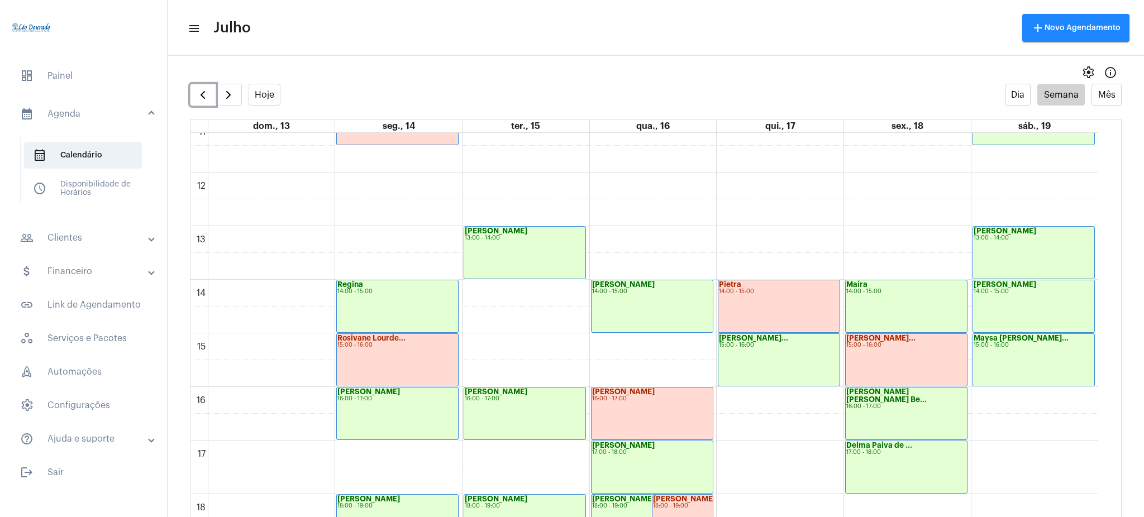
scroll to position [605, 0]
click at [210, 93] on button "button" at bounding box center [203, 95] width 26 height 22
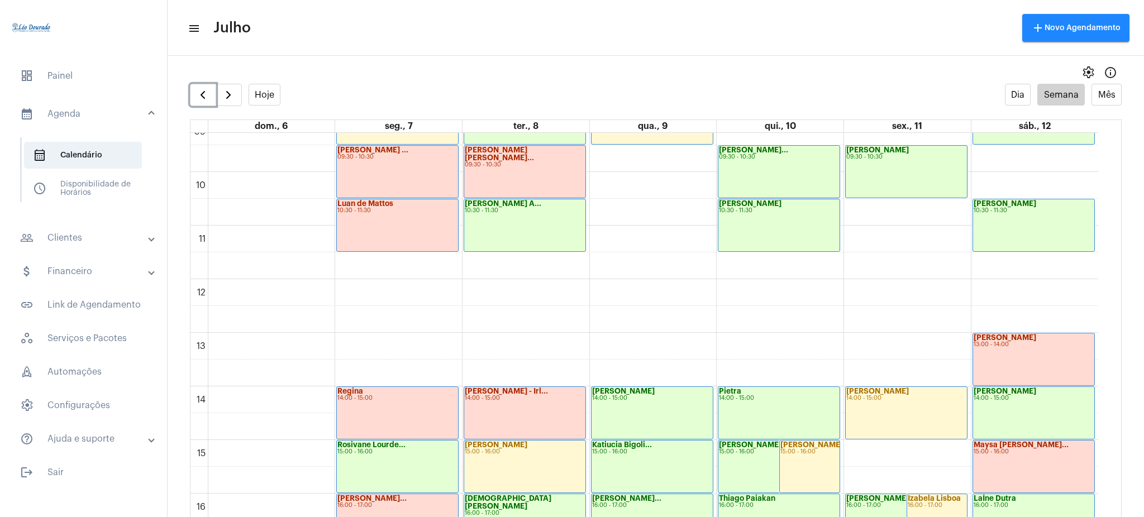
scroll to position [493, 0]
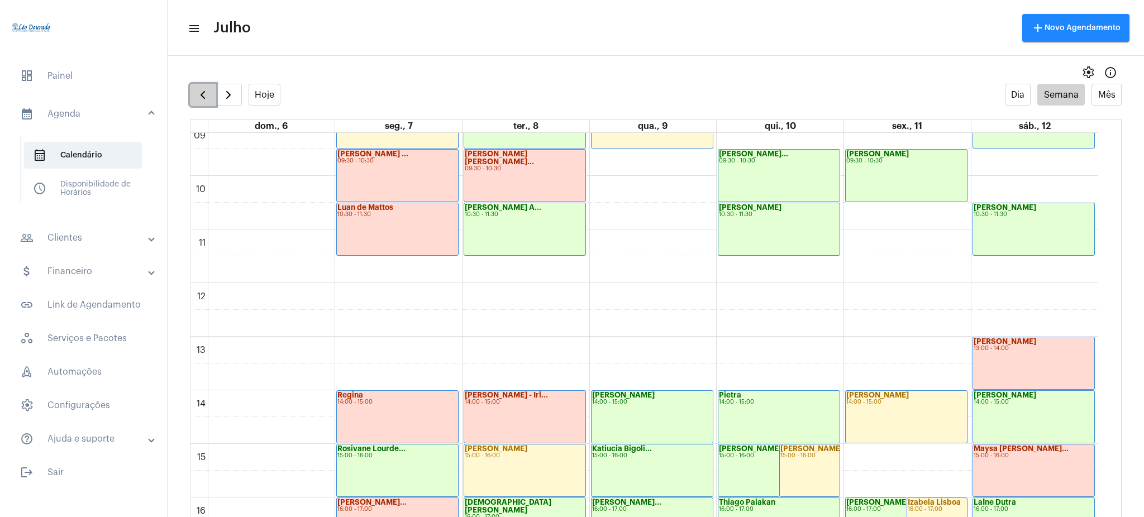
click at [193, 92] on button "button" at bounding box center [203, 95] width 26 height 22
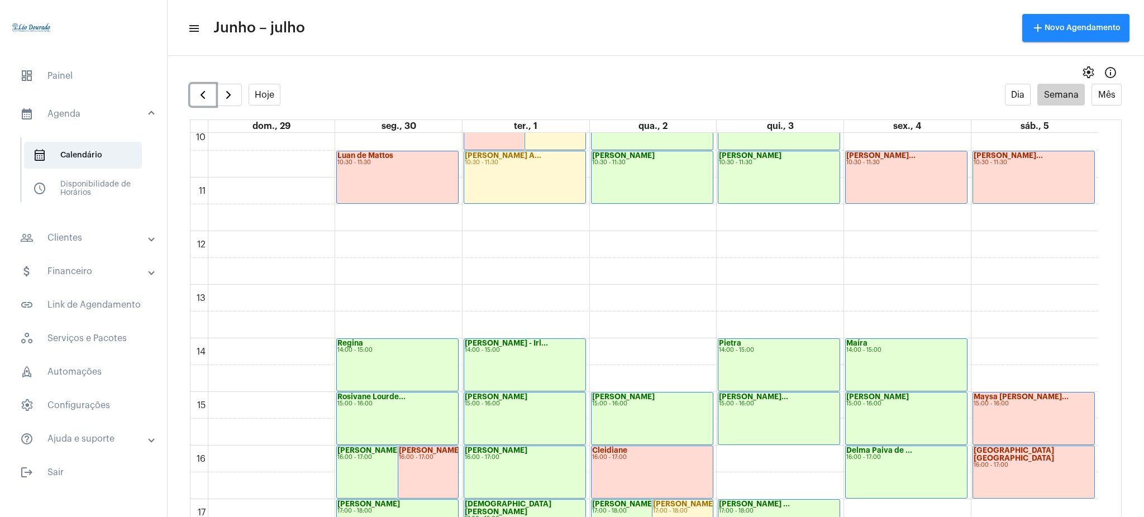
scroll to position [584, 0]
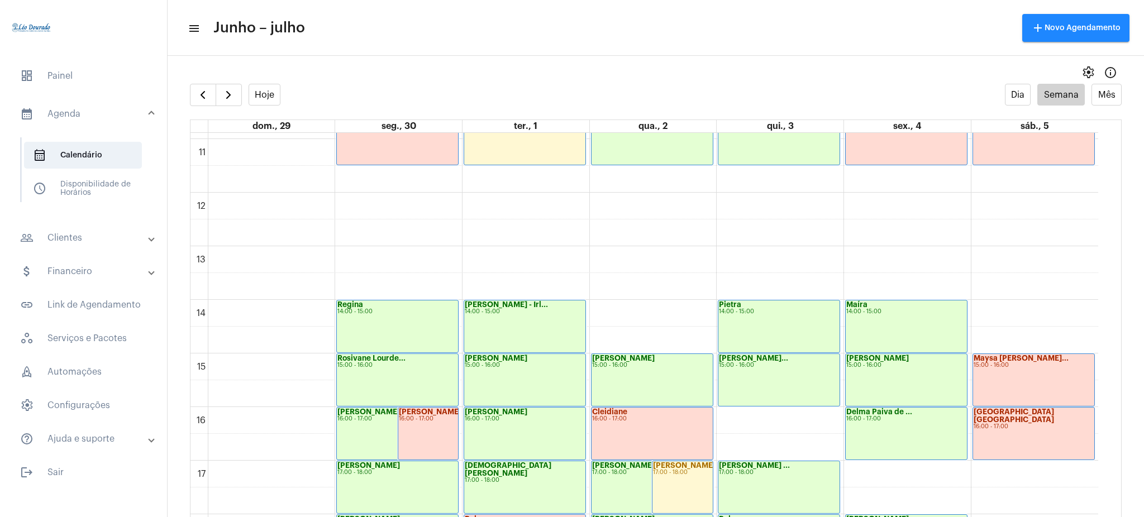
click at [117, 238] on mat-panel-title "people_outline Clientes" at bounding box center [84, 237] width 129 height 13
click at [89, 195] on span "people_outline Meus Clientes" at bounding box center [83, 191] width 118 height 27
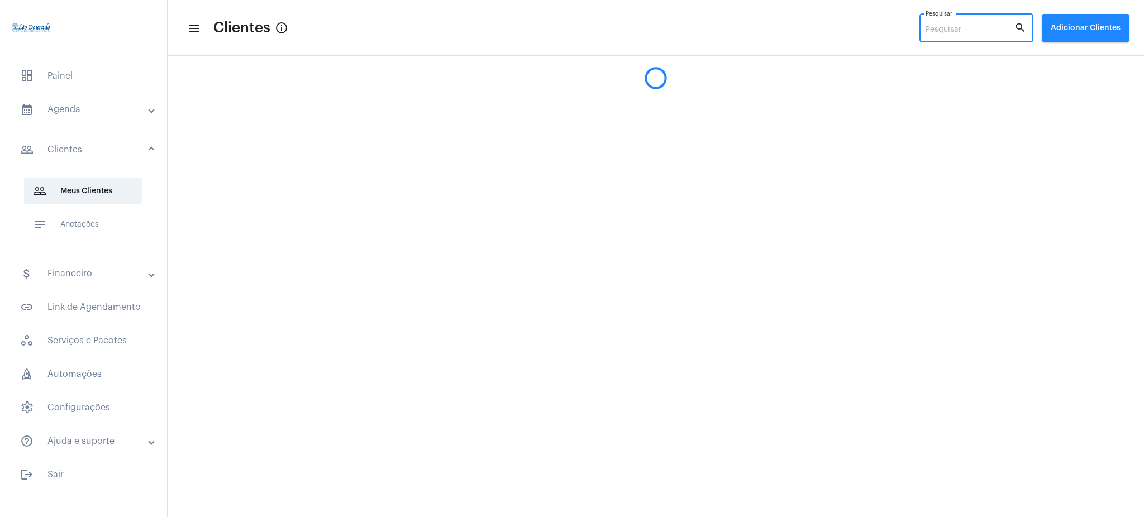
click at [971, 30] on input "Pesquisar" at bounding box center [969, 30] width 89 height 9
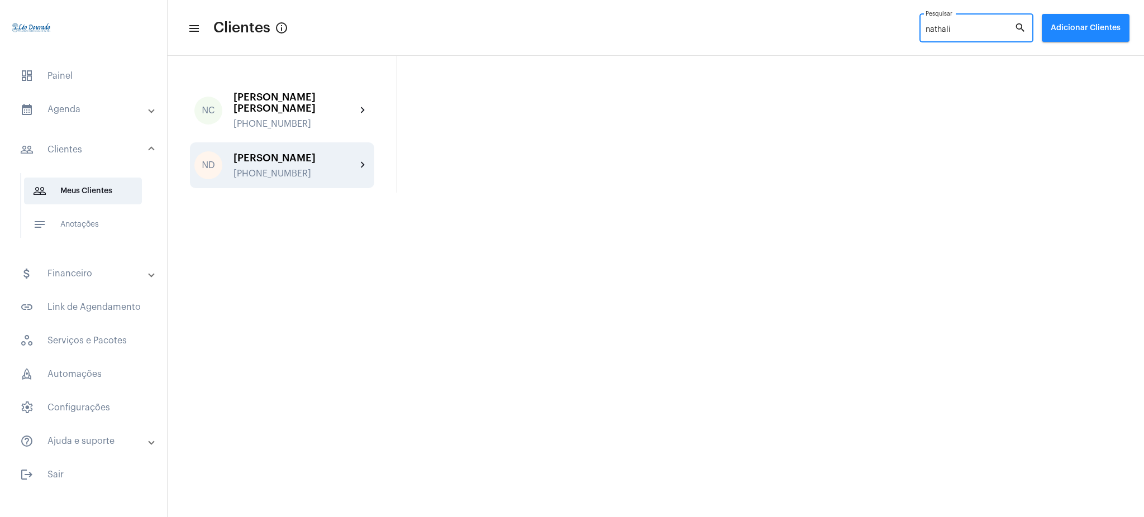
type input "nathali"
click at [347, 170] on div "[PHONE_NUMBER]" at bounding box center [294, 174] width 123 height 10
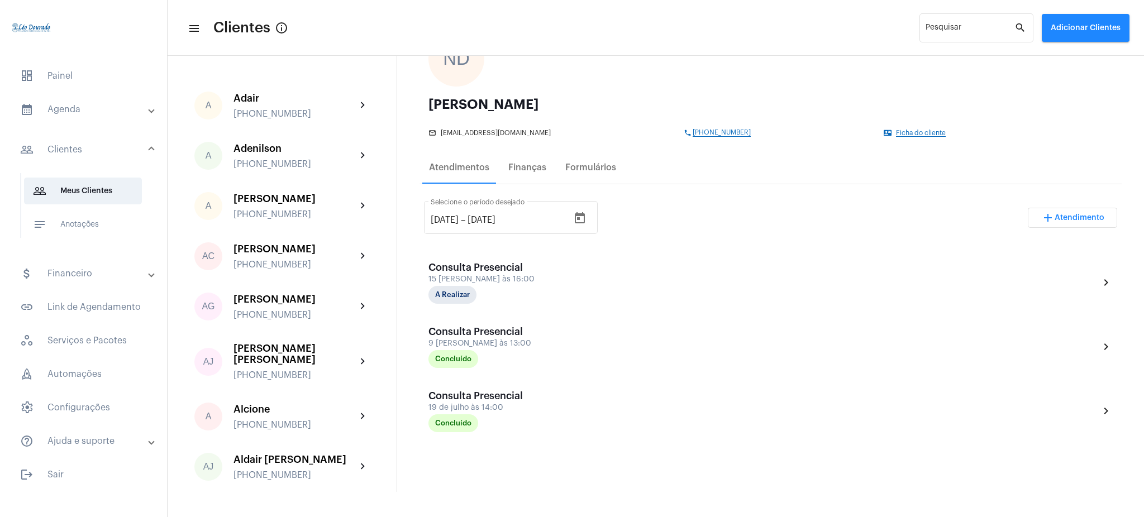
scroll to position [91, 0]
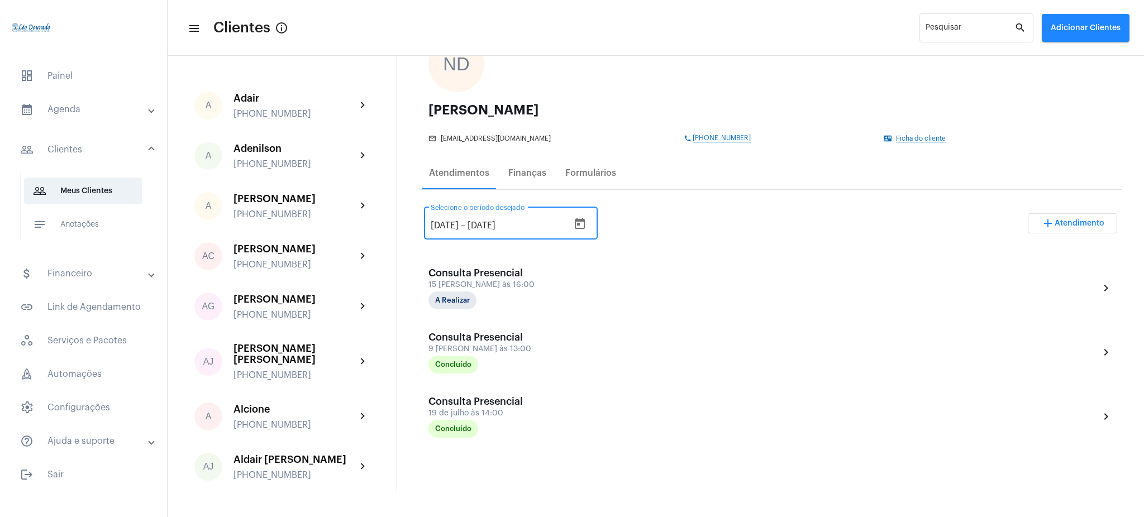
click at [446, 226] on input "[DATE]" at bounding box center [445, 226] width 28 height 10
type input "[DATE]"
click at [718, 205] on div "[DATE] [DATE] – [DATE] Selecione o período desejado add Atendimento" at bounding box center [770, 228] width 693 height 52
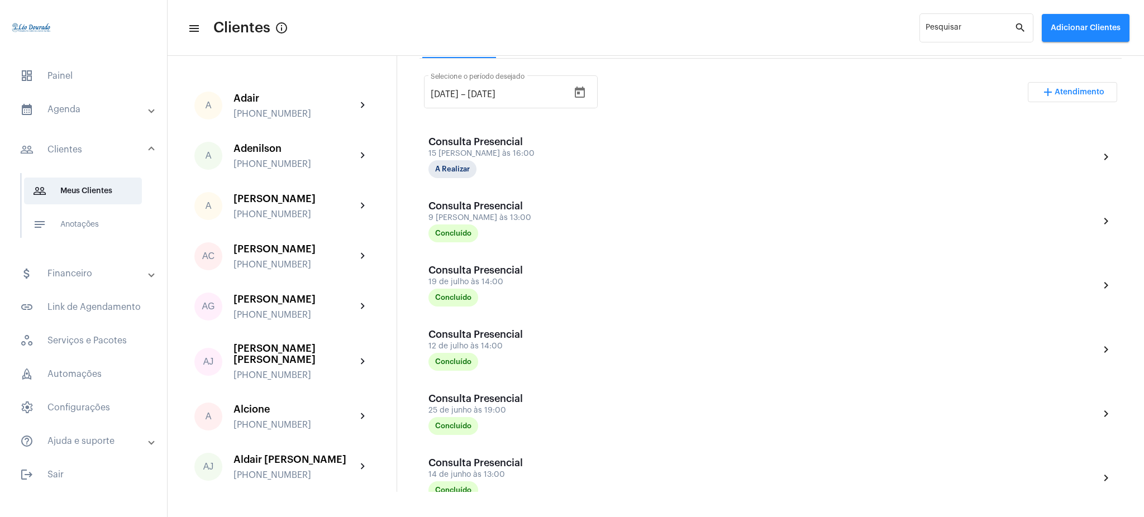
scroll to position [221, 0]
click at [968, 34] on input "Pesquisar" at bounding box center [969, 30] width 89 height 9
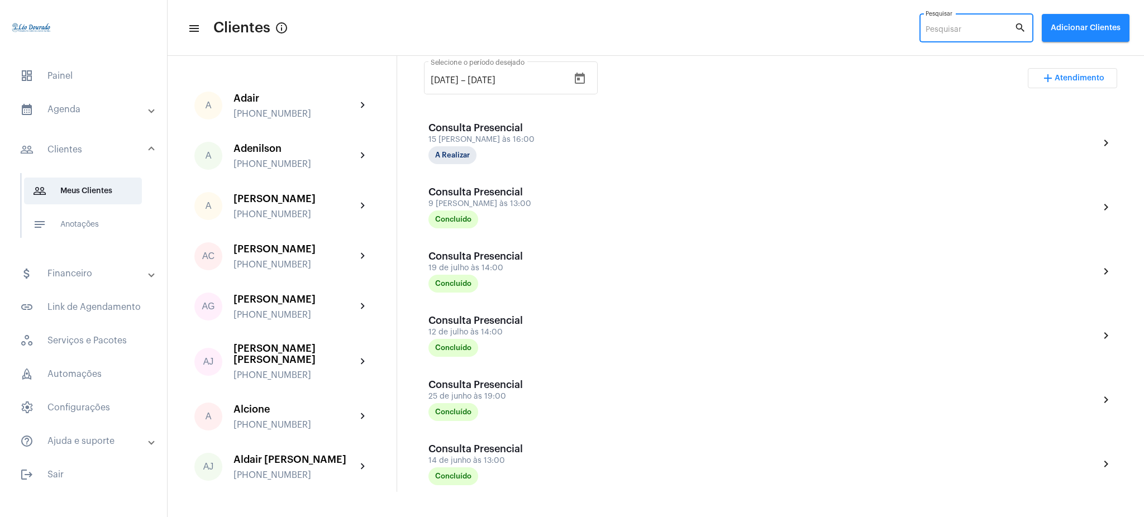
scroll to position [238, 0]
click at [981, 23] on div "Pesquisar" at bounding box center [969, 27] width 89 height 31
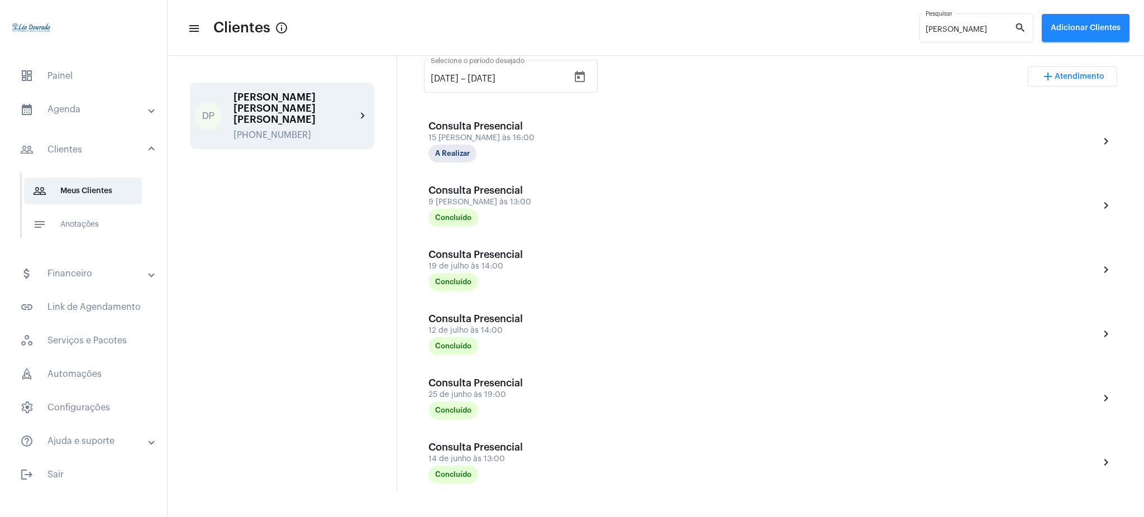
click at [370, 108] on div "DP [PERSON_NAME] [PERSON_NAME] [PERSON_NAME] [PHONE_NUMBER] chevron_right" at bounding box center [282, 116] width 184 height 66
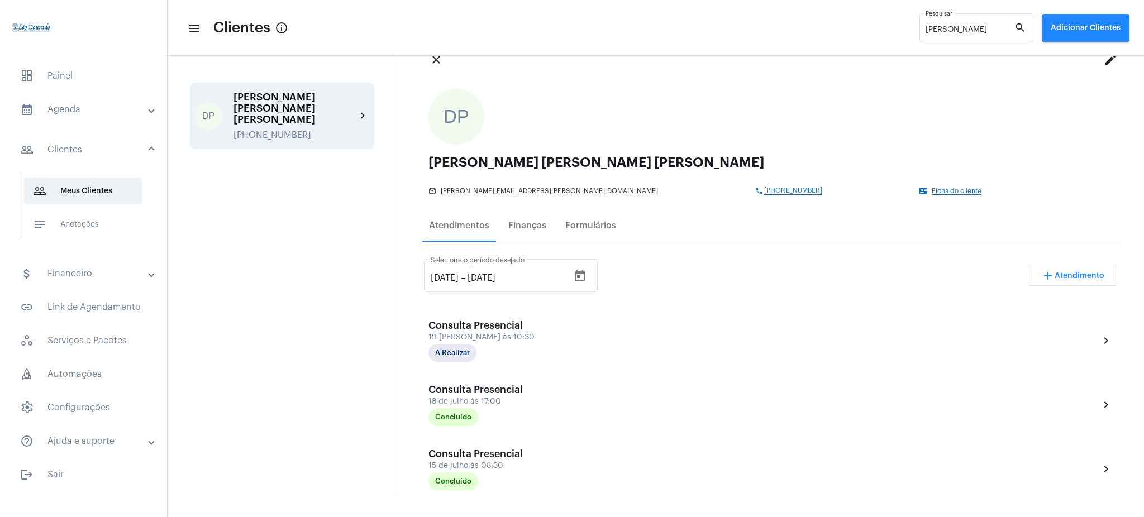
scroll to position [39, 0]
click at [968, 31] on input "[PERSON_NAME]" at bounding box center [969, 30] width 89 height 9
type input "d"
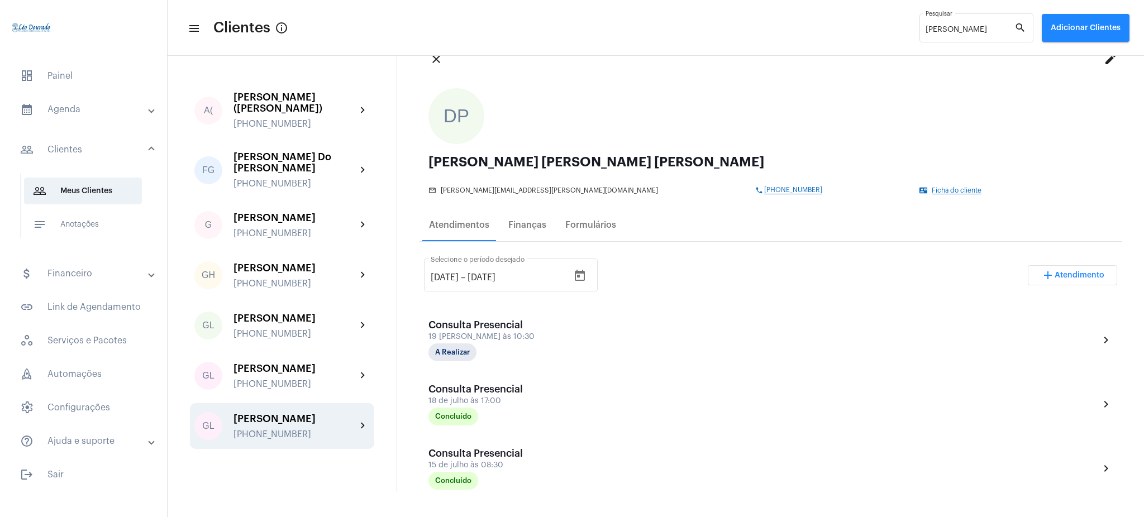
click at [353, 403] on div "GL [PERSON_NAME] [PHONE_NUMBER] chevron_right" at bounding box center [282, 426] width 184 height 46
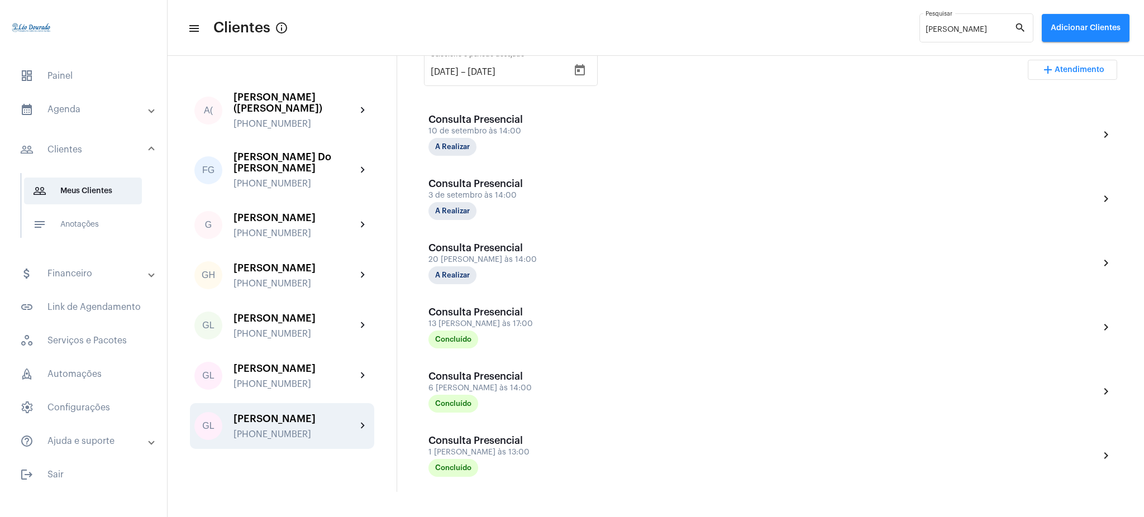
scroll to position [240, 0]
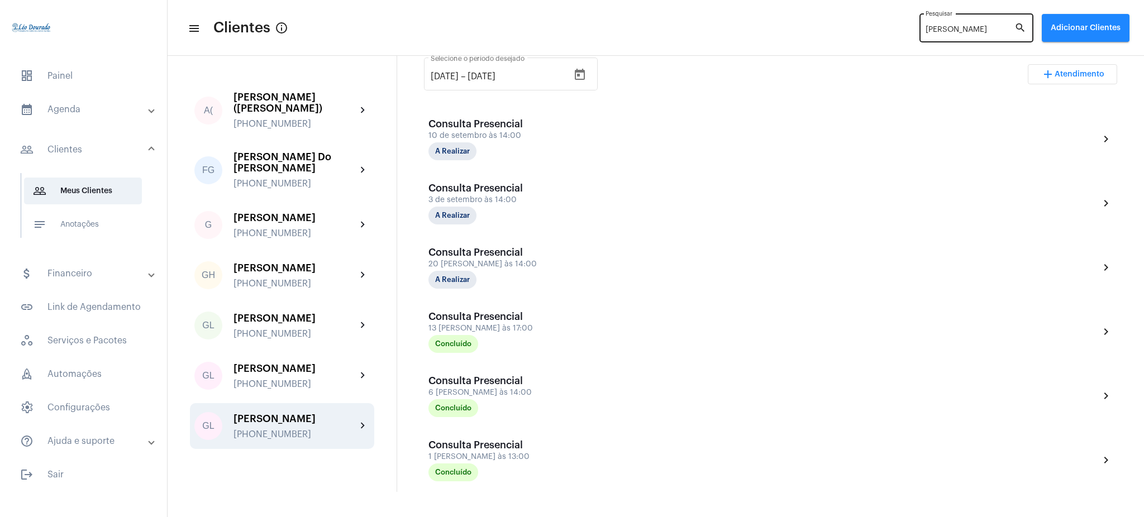
click at [963, 38] on div "[PERSON_NAME]" at bounding box center [969, 27] width 89 height 31
type input "G"
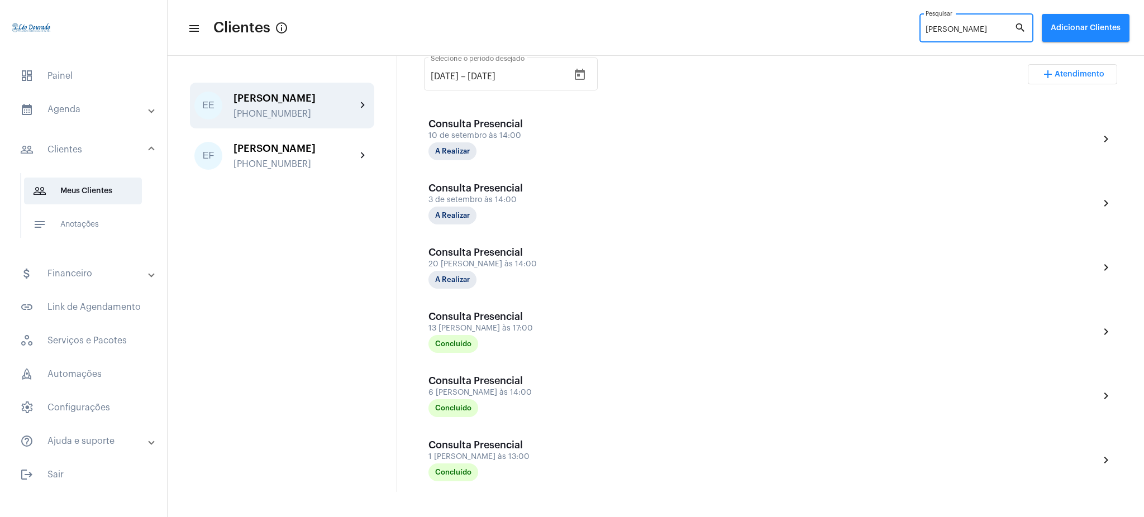
type input "[PERSON_NAME]"
click at [319, 104] on div "[PERSON_NAME] [PHONE_NUMBER]" at bounding box center [294, 106] width 123 height 26
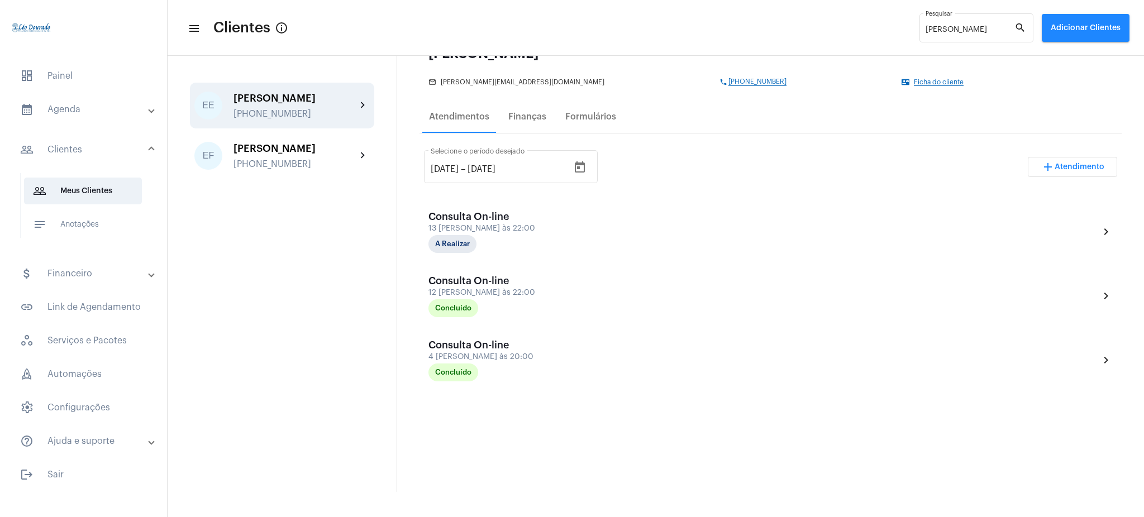
scroll to position [135, 0]
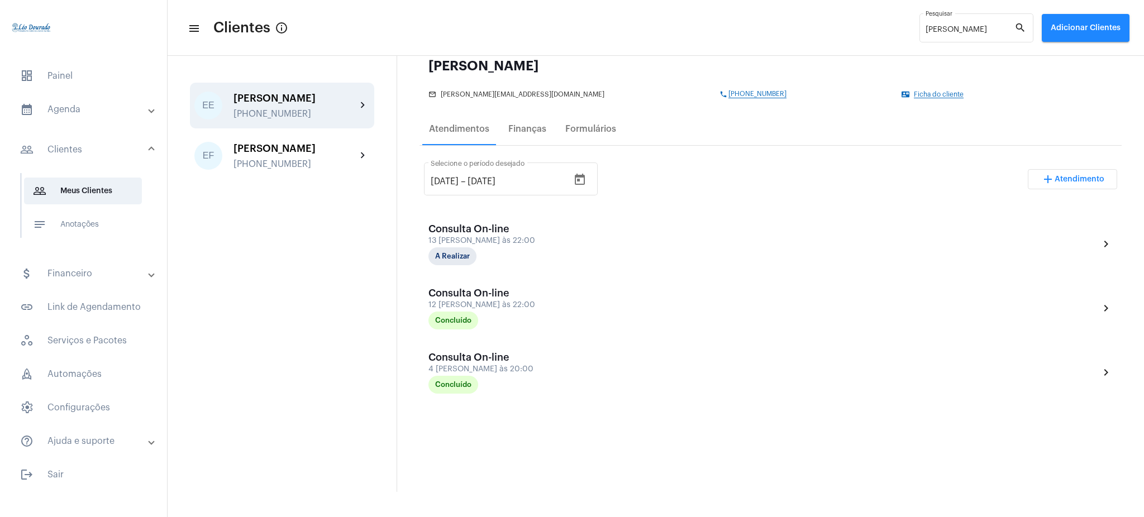
click at [623, 59] on div "[PERSON_NAME]" at bounding box center [770, 65] width 684 height 13
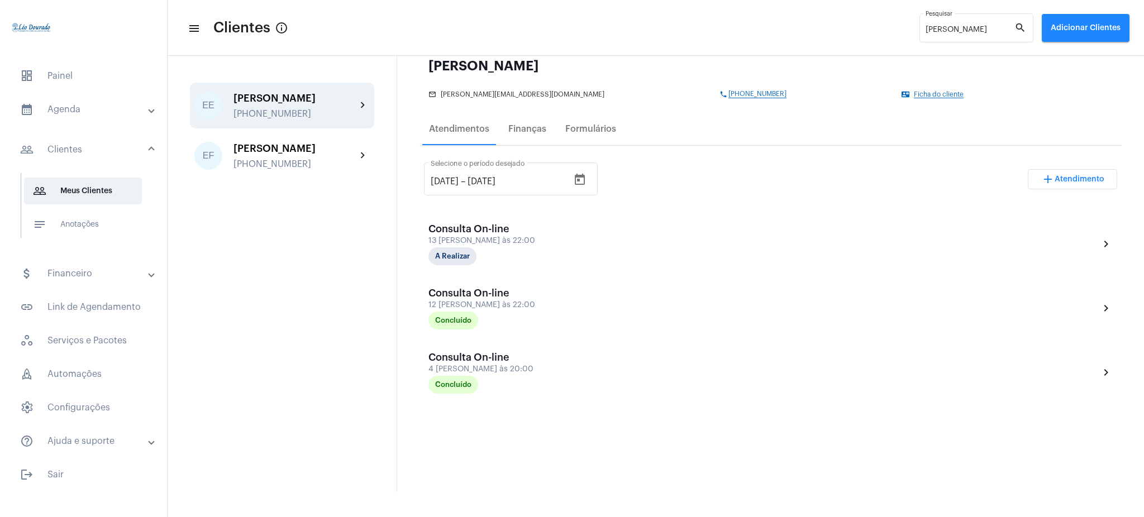
click at [92, 112] on mat-panel-title "calendar_month_outlined Agenda" at bounding box center [84, 109] width 129 height 13
click at [93, 146] on span "calendar_month_outlined Calendário" at bounding box center [83, 155] width 118 height 27
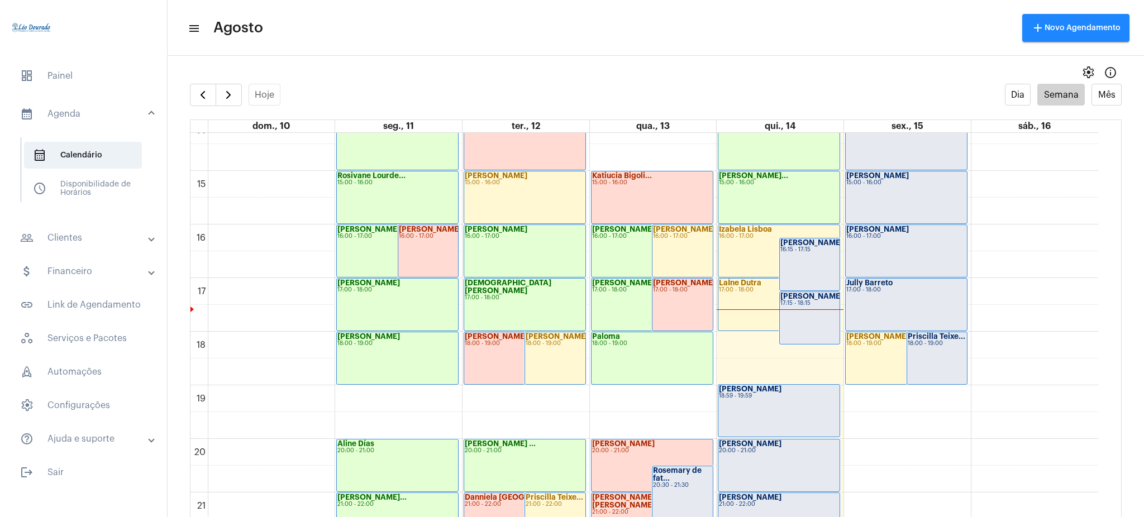
scroll to position [880, 0]
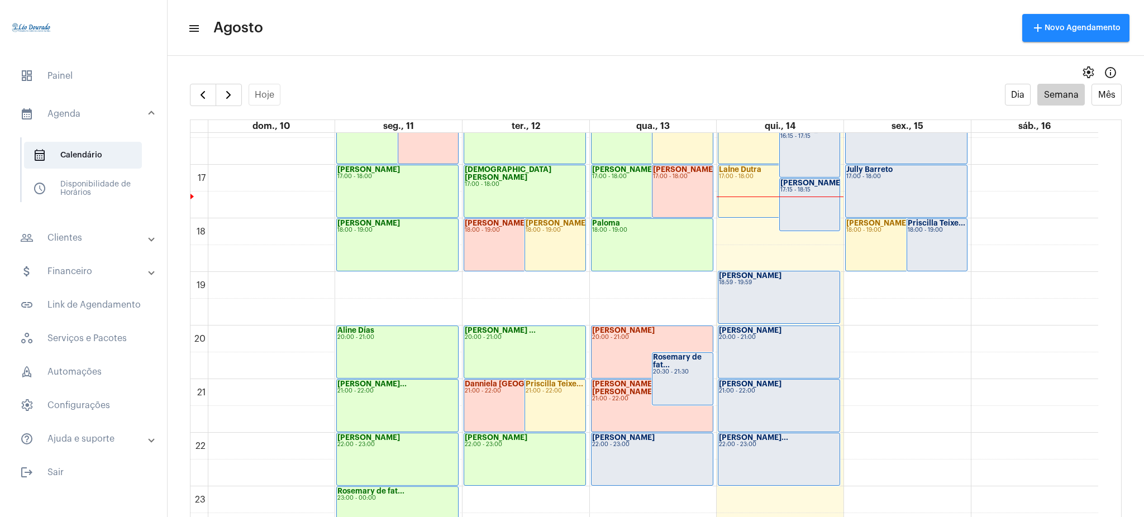
click at [555, 56] on mat-sidenav-content "menu Agosto add Novo Agendamento settings info_outlined Hoje Dia Semana Mês dom…" at bounding box center [656, 258] width 976 height 517
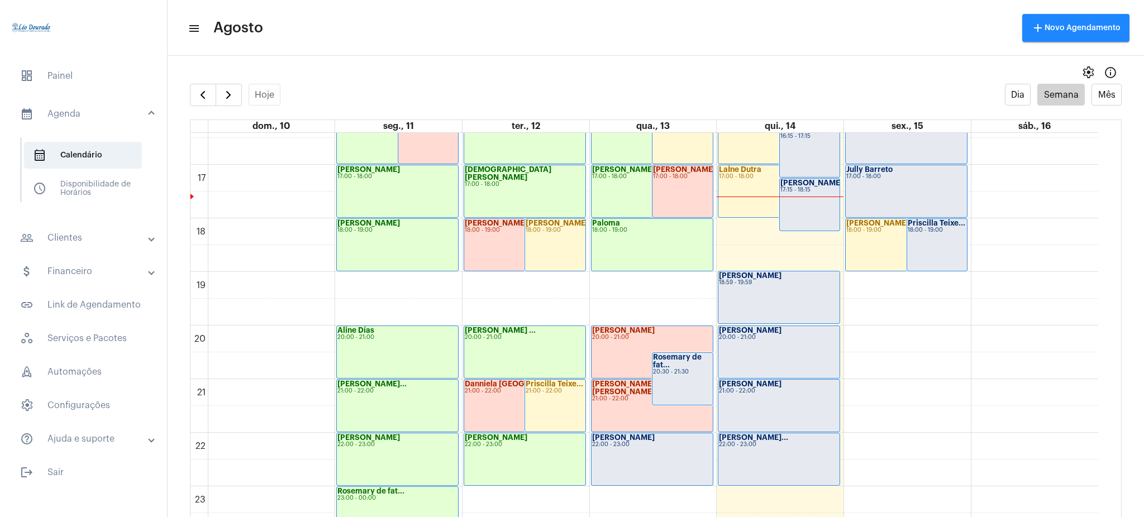
click at [555, 56] on mat-sidenav-content "menu Agosto add Novo Agendamento settings info_outlined Hoje Dia Semana Mês dom…" at bounding box center [656, 258] width 976 height 517
click at [240, 94] on button "button" at bounding box center [229, 95] width 26 height 22
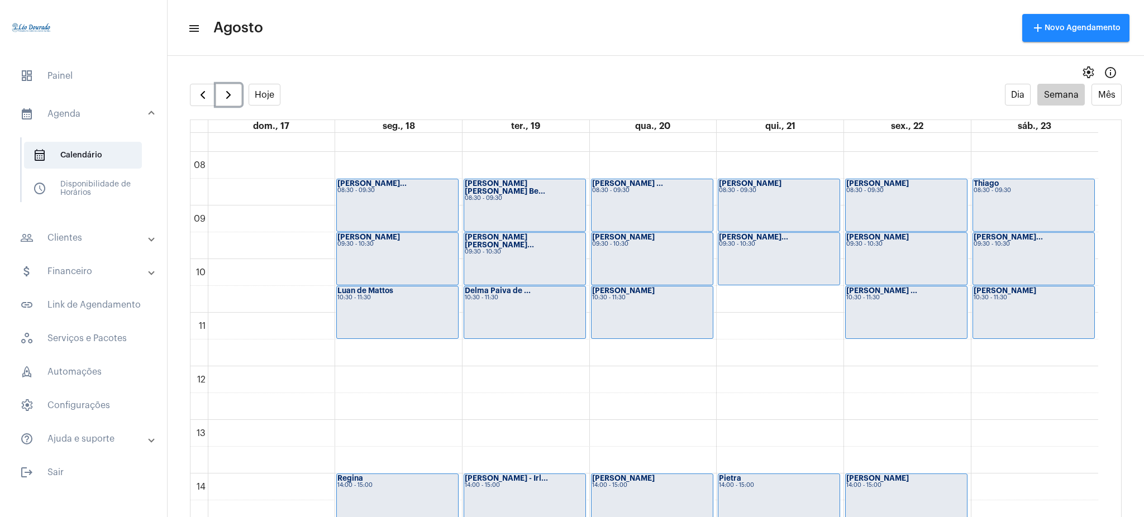
scroll to position [404, 0]
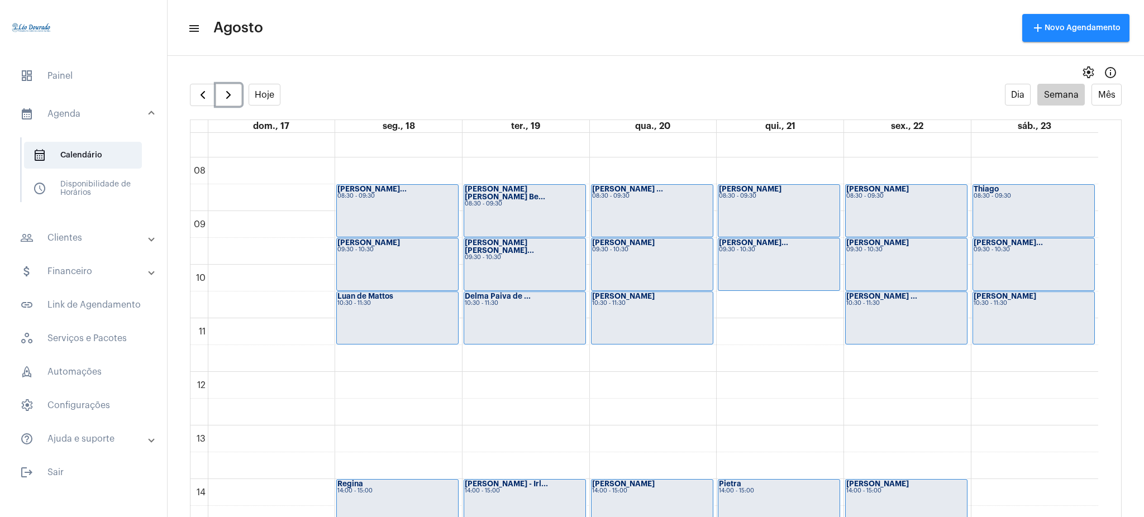
click at [370, 282] on div "[PERSON_NAME] 09:30 - 10:30" at bounding box center [397, 264] width 121 height 52
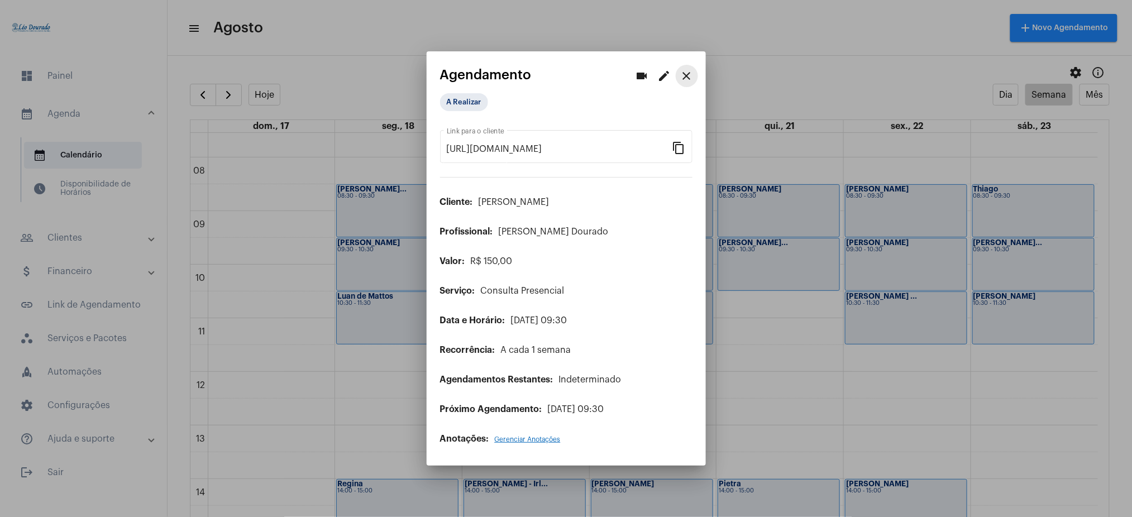
click at [684, 78] on mat-icon "close" at bounding box center [686, 75] width 13 height 13
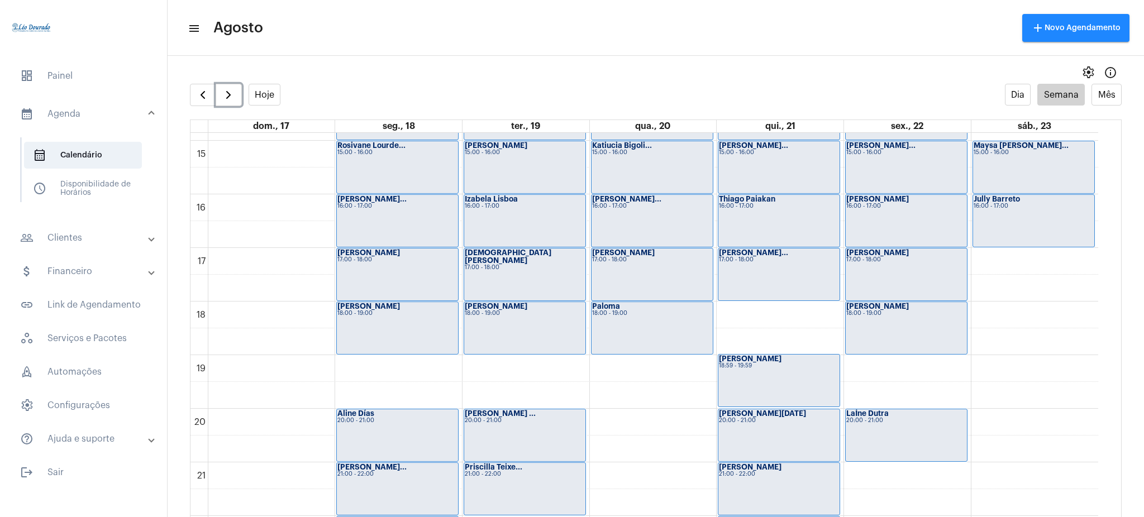
scroll to position [790, 0]
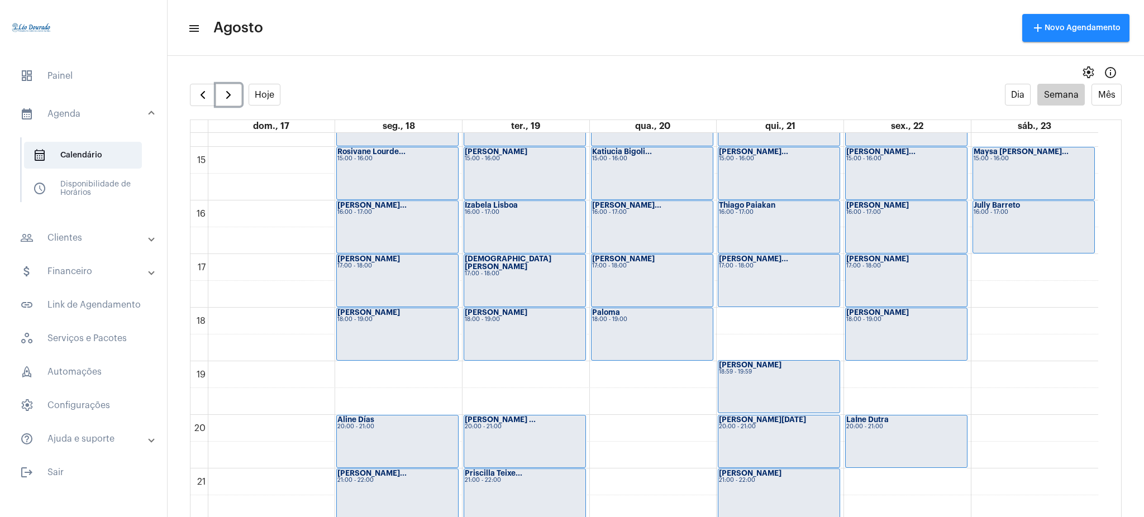
click at [498, 335] on div "[PERSON_NAME] 18:00 - 19:00" at bounding box center [524, 334] width 121 height 52
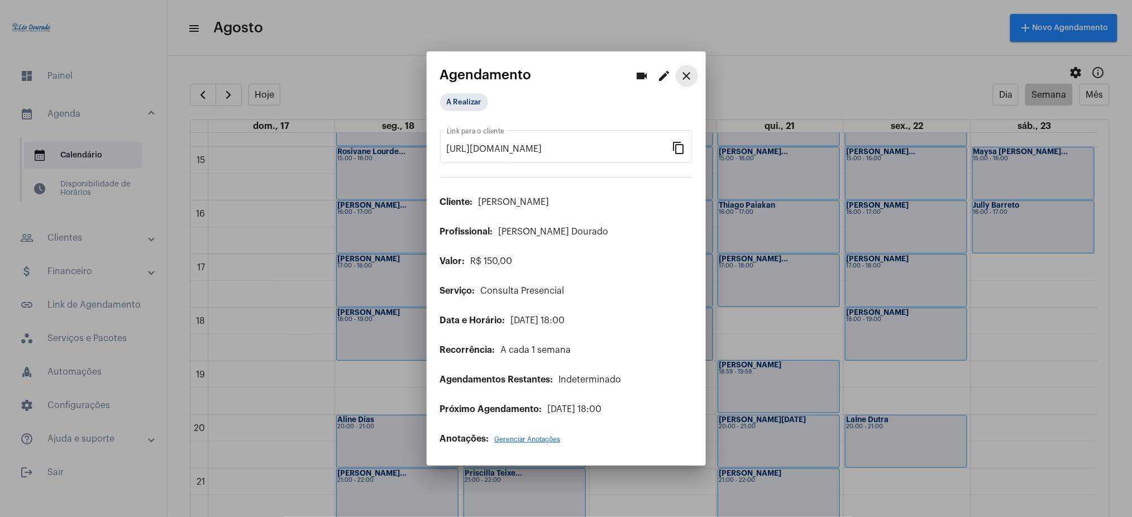
click at [689, 80] on mat-icon "close" at bounding box center [686, 75] width 13 height 13
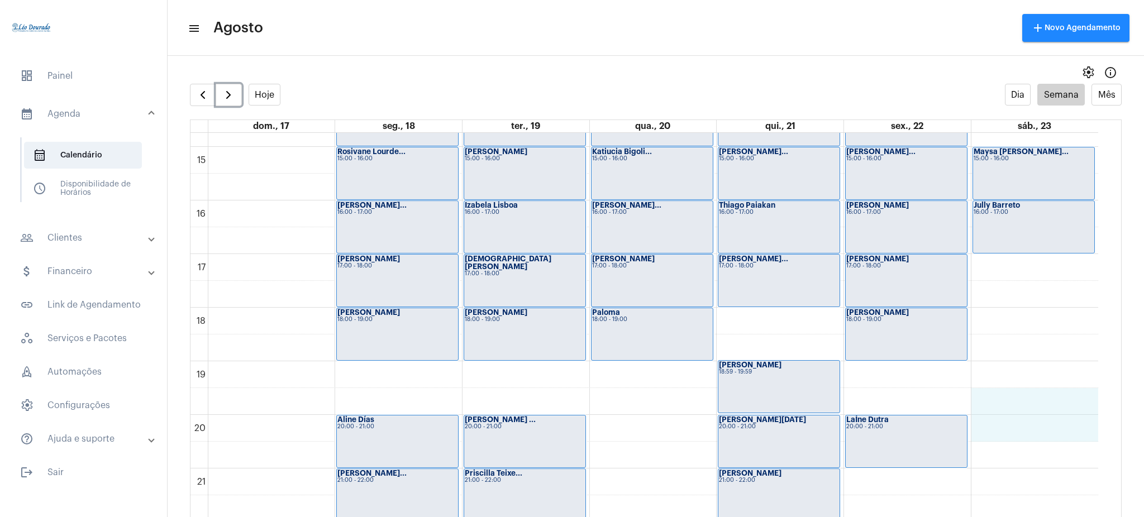
drag, startPoint x: 1093, startPoint y: 406, endPoint x: 1096, endPoint y: 424, distance: 18.6
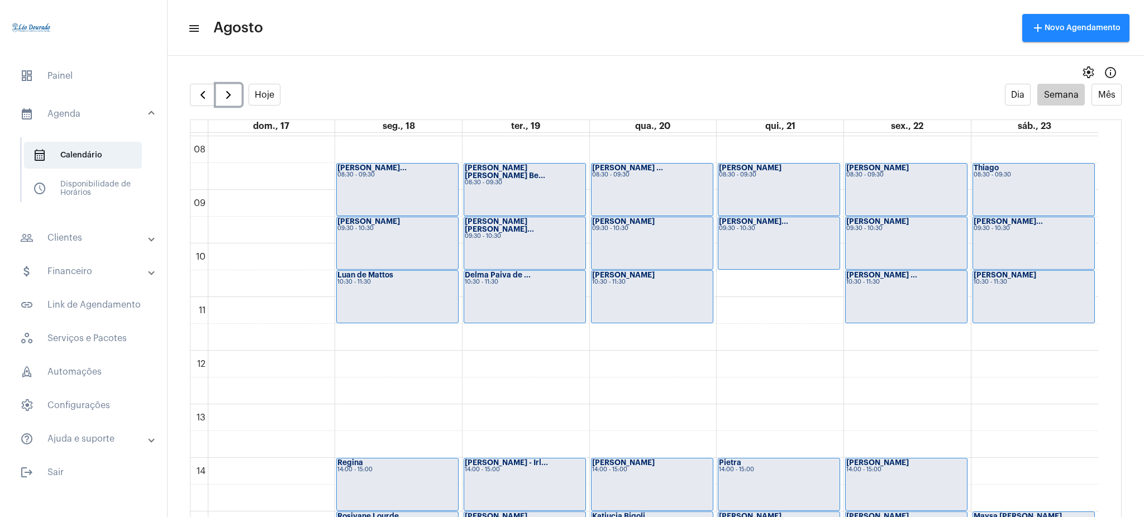
scroll to position [418, 0]
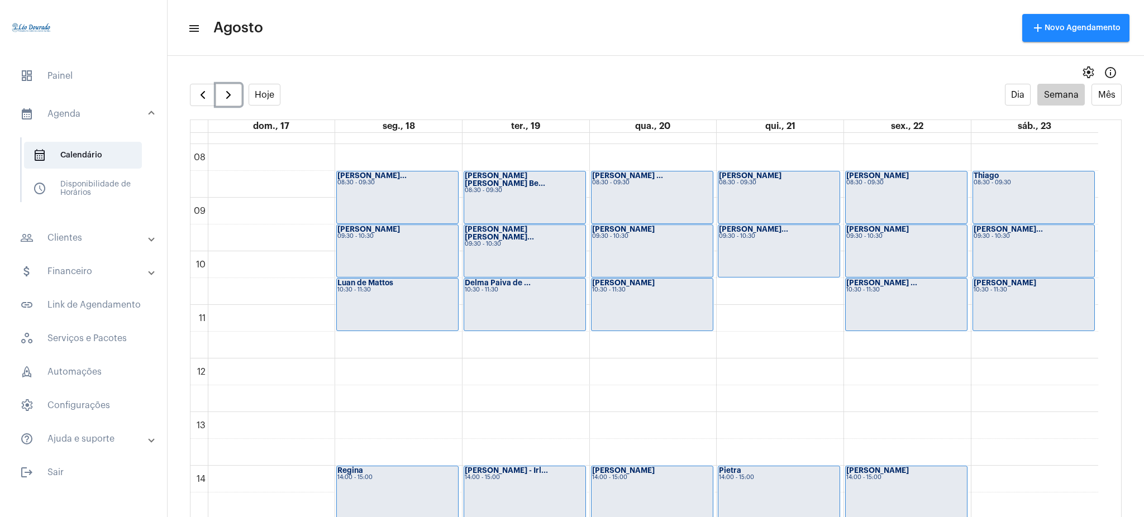
click at [622, 190] on div "[PERSON_NAME] ... 08:30 - 09:30" at bounding box center [651, 197] width 121 height 52
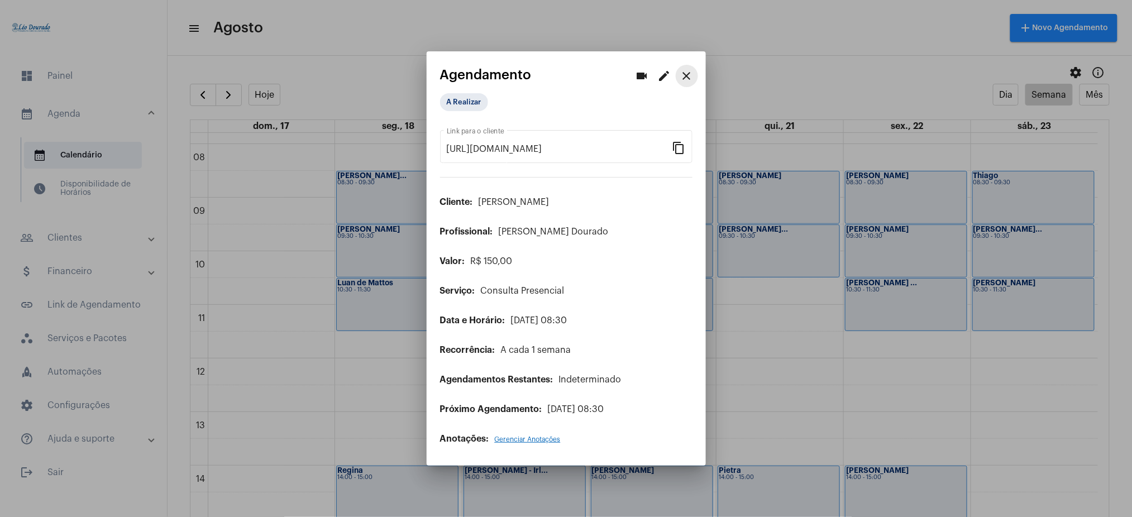
click at [688, 74] on mat-icon "close" at bounding box center [686, 75] width 13 height 13
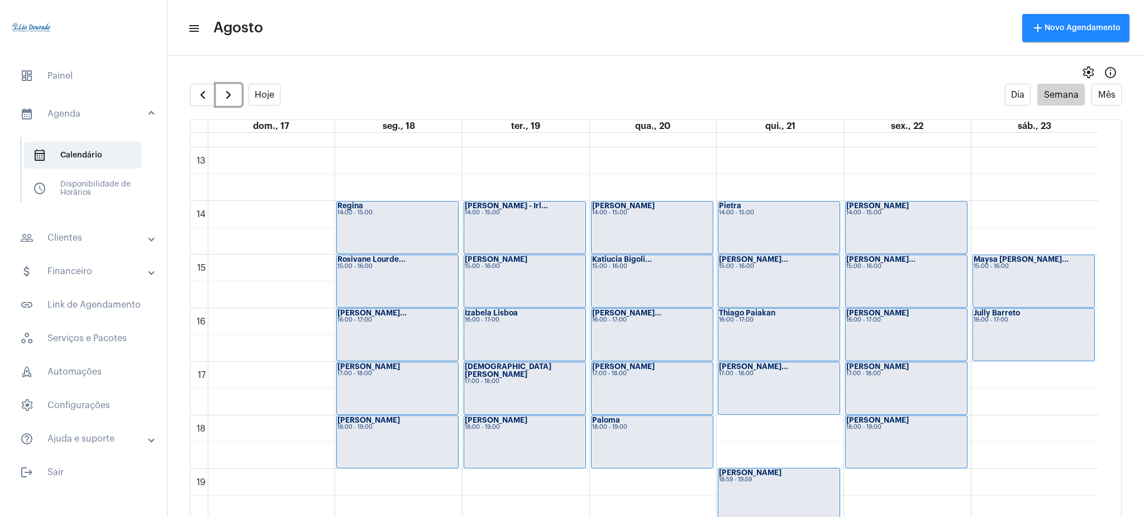
scroll to position [684, 0]
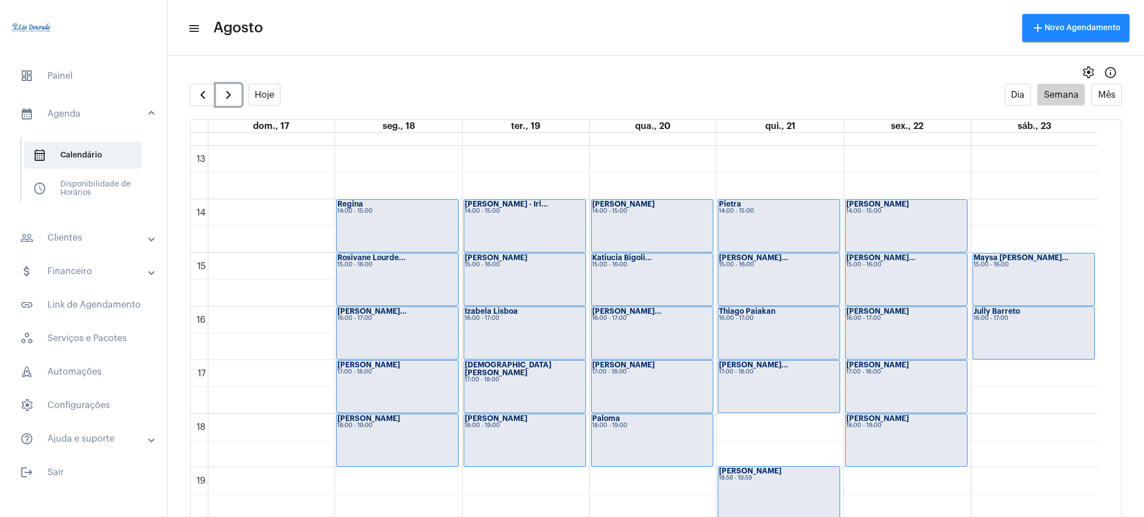
click at [894, 278] on div "[PERSON_NAME]... 15:00 - 16:00" at bounding box center [906, 280] width 121 height 52
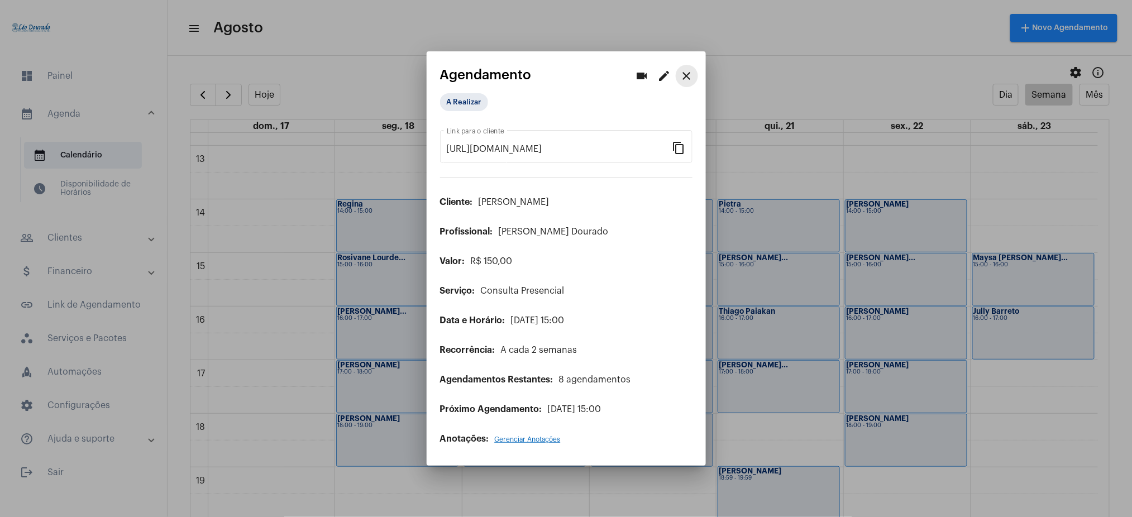
click at [689, 79] on mat-icon "close" at bounding box center [686, 75] width 13 height 13
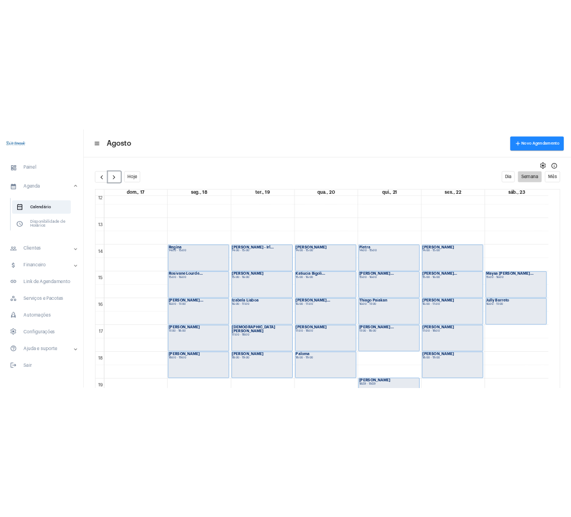
scroll to position [600, 0]
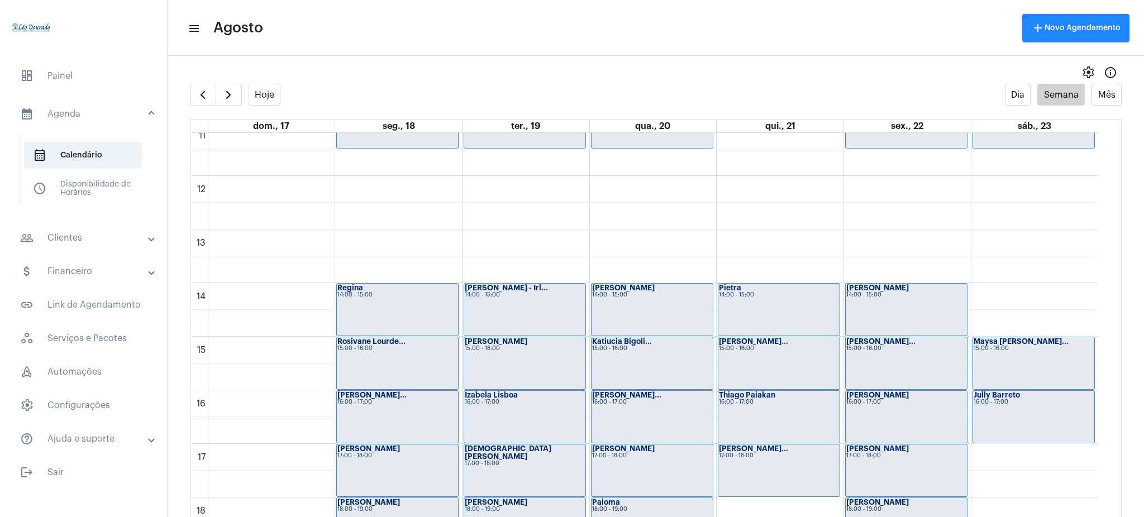
click at [128, 243] on mat-panel-title "people_outline Clientes" at bounding box center [84, 237] width 129 height 13
click at [82, 202] on span "people_outline Meus Clientes" at bounding box center [83, 191] width 118 height 27
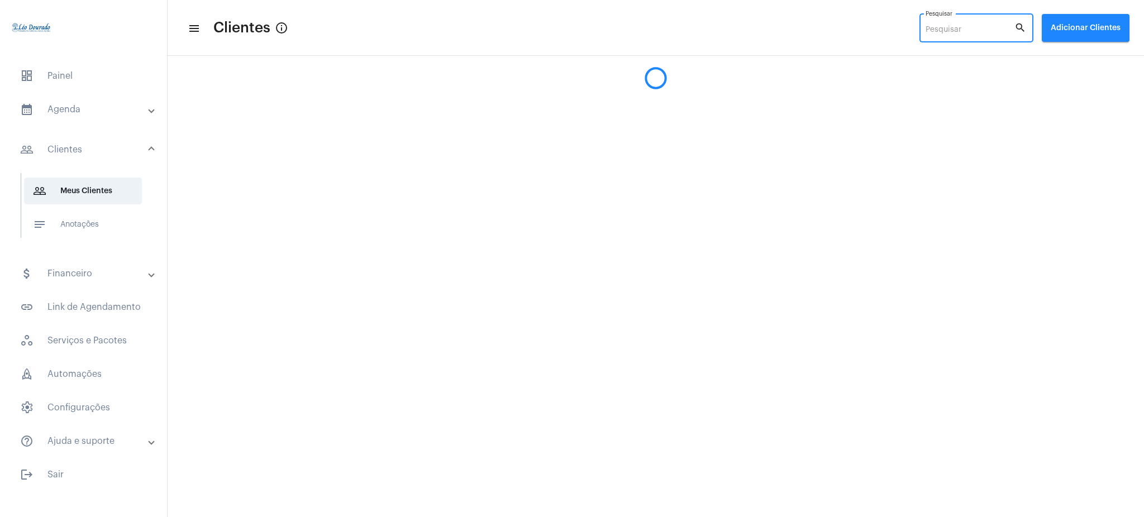
click at [958, 27] on input "Pesquisar" at bounding box center [969, 30] width 89 height 9
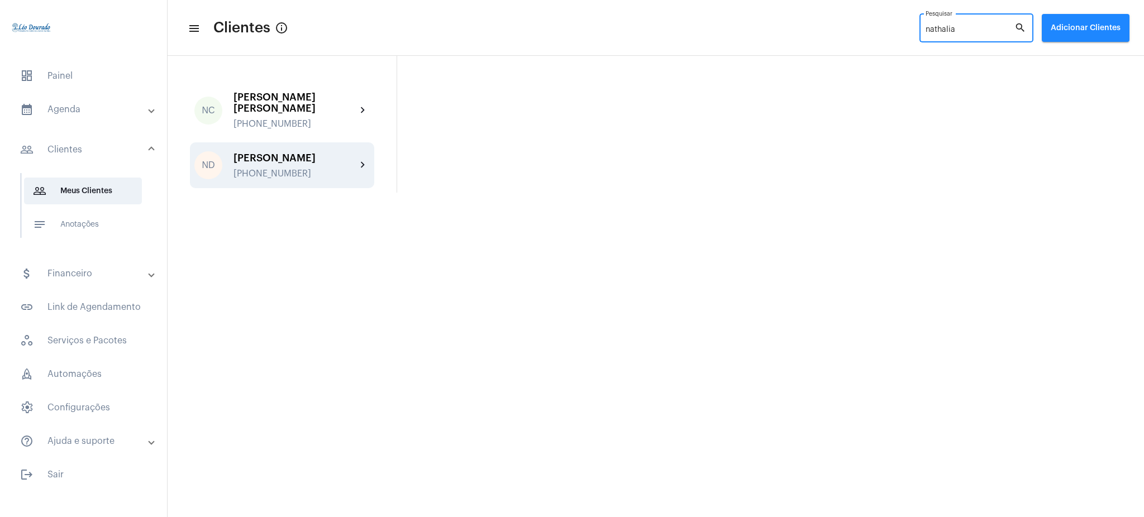
type input "nathalia"
click at [343, 166] on div "[PERSON_NAME] [PHONE_NUMBER]" at bounding box center [294, 165] width 123 height 26
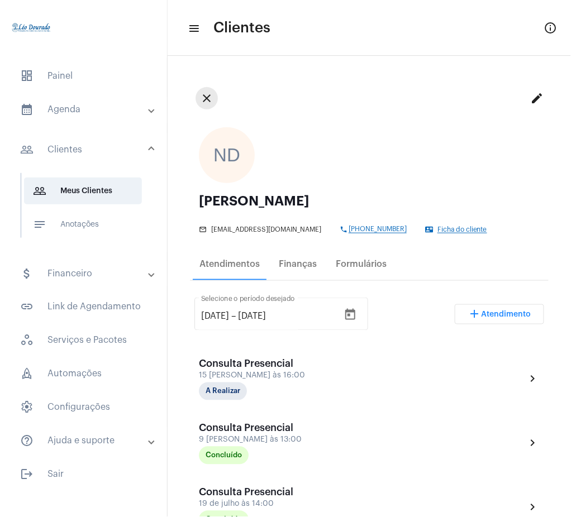
click at [211, 103] on mat-icon "close" at bounding box center [206, 98] width 13 height 13
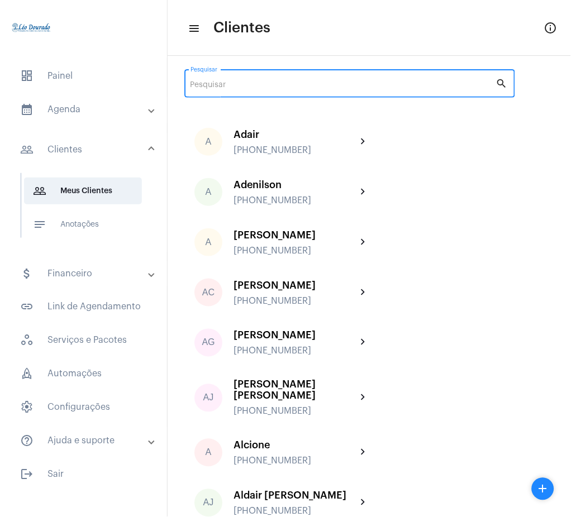
click at [346, 89] on input "Pesquisar" at bounding box center [342, 85] width 305 height 9
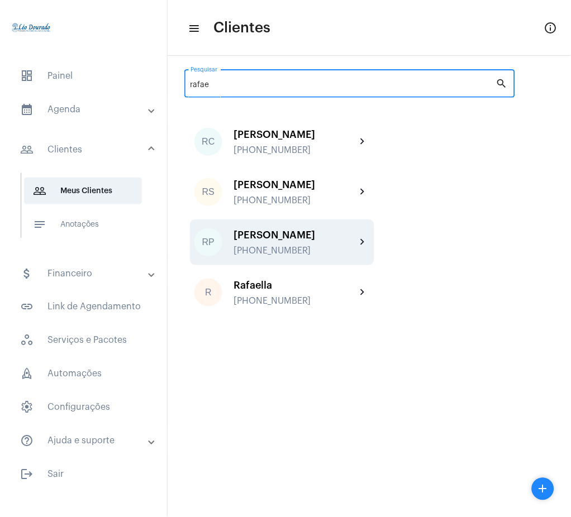
type input "rafae"
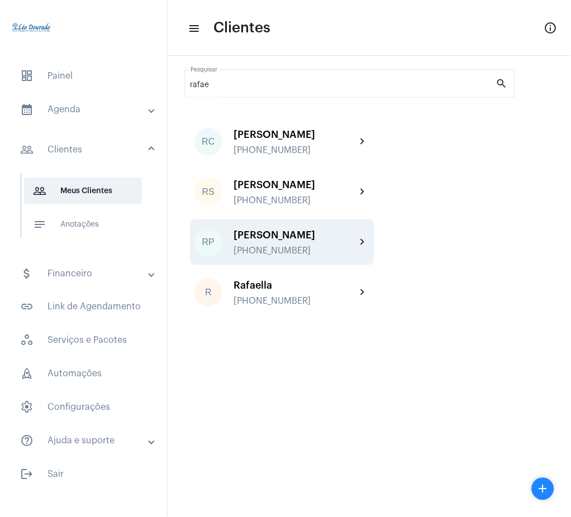
click at [340, 231] on div "[PERSON_NAME]" at bounding box center [294, 235] width 123 height 11
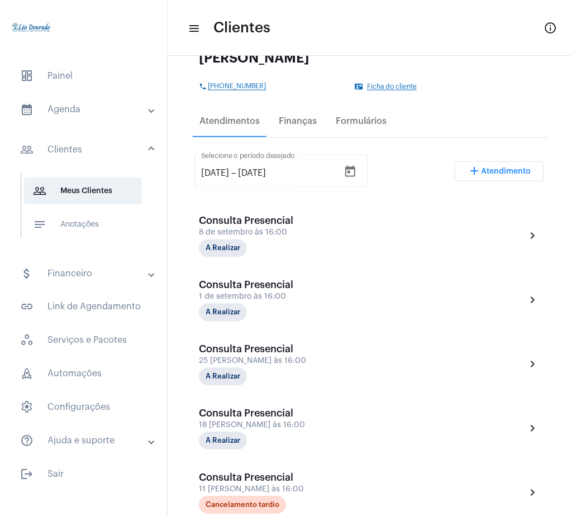
scroll to position [31, 0]
